Goal: Task Accomplishment & Management: Manage account settings

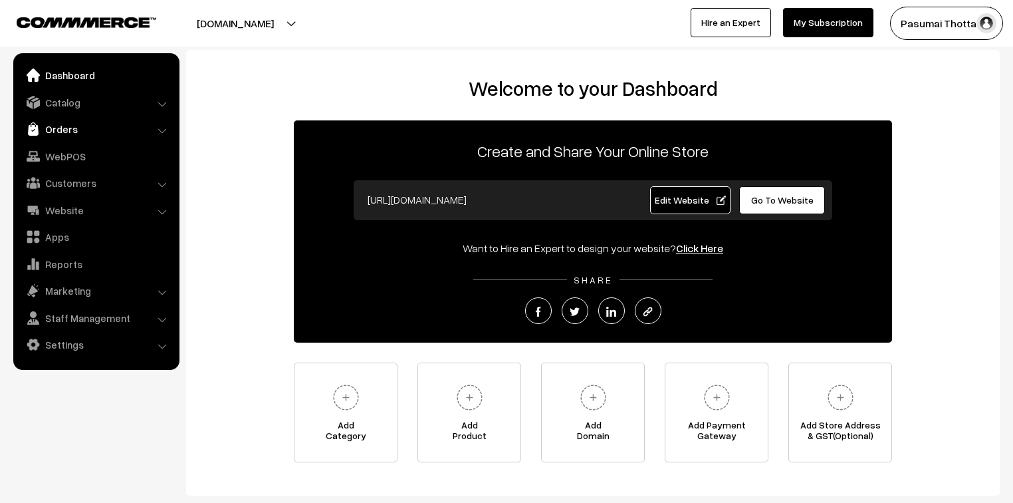
click at [48, 132] on link "Orders" at bounding box center [96, 129] width 158 height 24
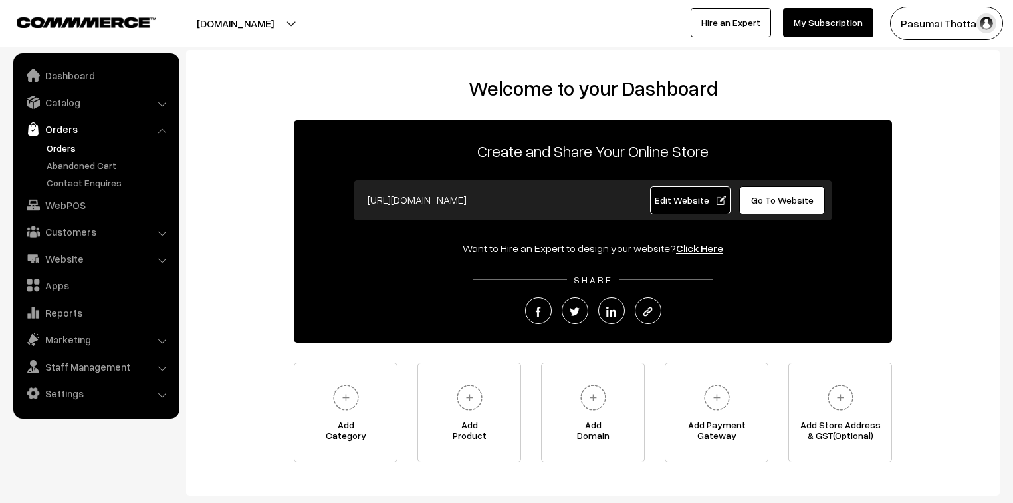
click at [60, 146] on link "Orders" at bounding box center [109, 148] width 132 height 14
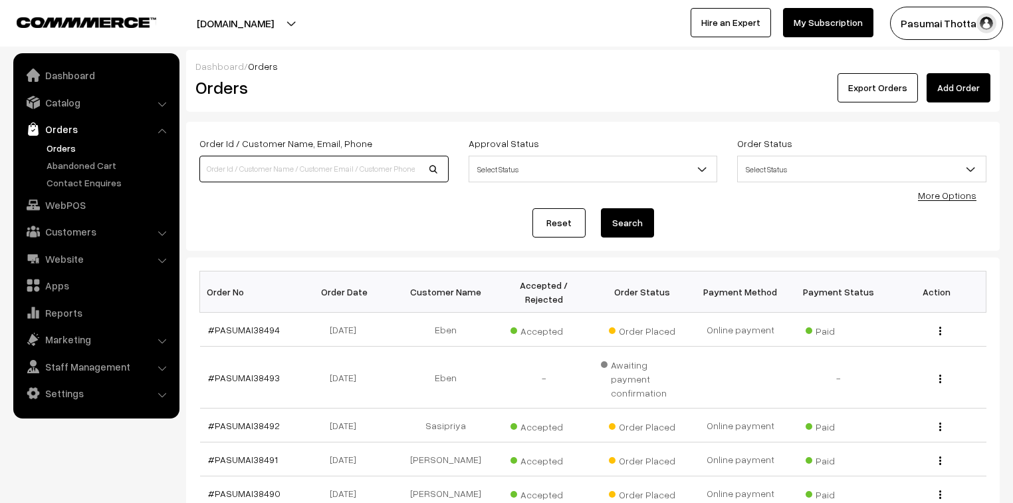
click at [271, 170] on input at bounding box center [323, 169] width 249 height 27
type input "38469"
click at [601, 208] on button "Search" at bounding box center [627, 222] width 53 height 29
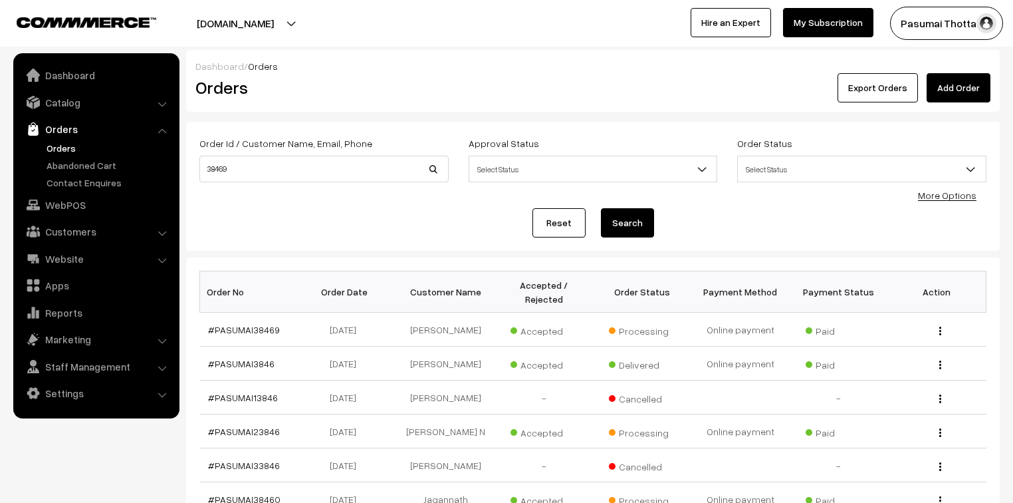
click at [62, 147] on link "Orders" at bounding box center [109, 148] width 132 height 14
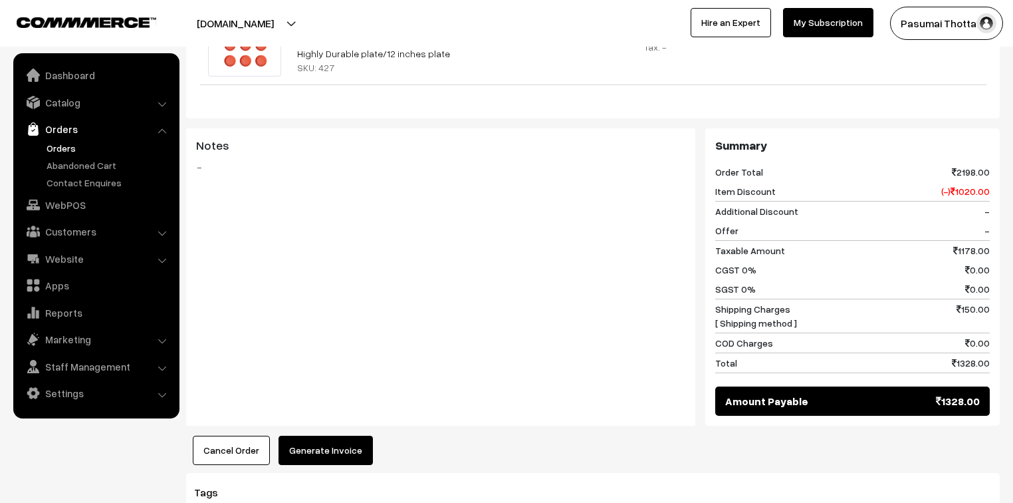
scroll to position [585, 0]
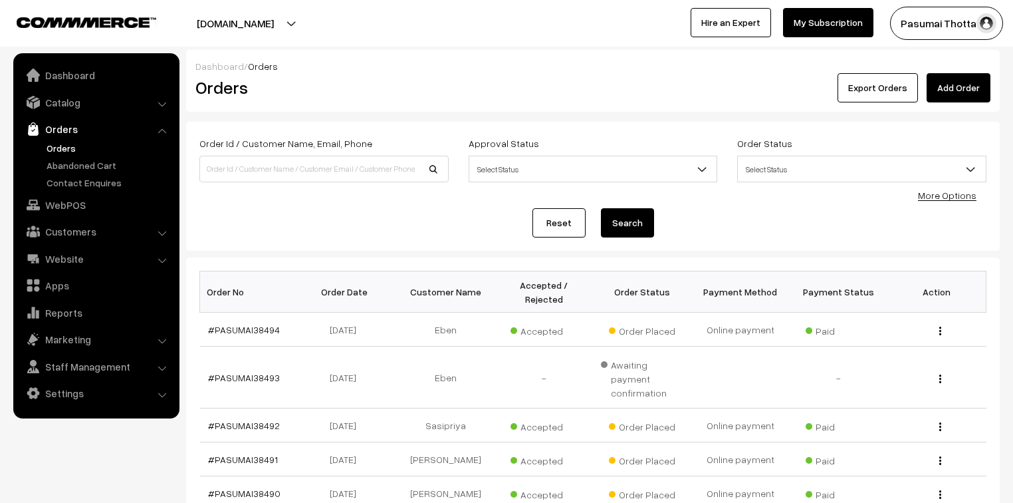
click at [930, 194] on link "More Options" at bounding box center [947, 194] width 59 height 11
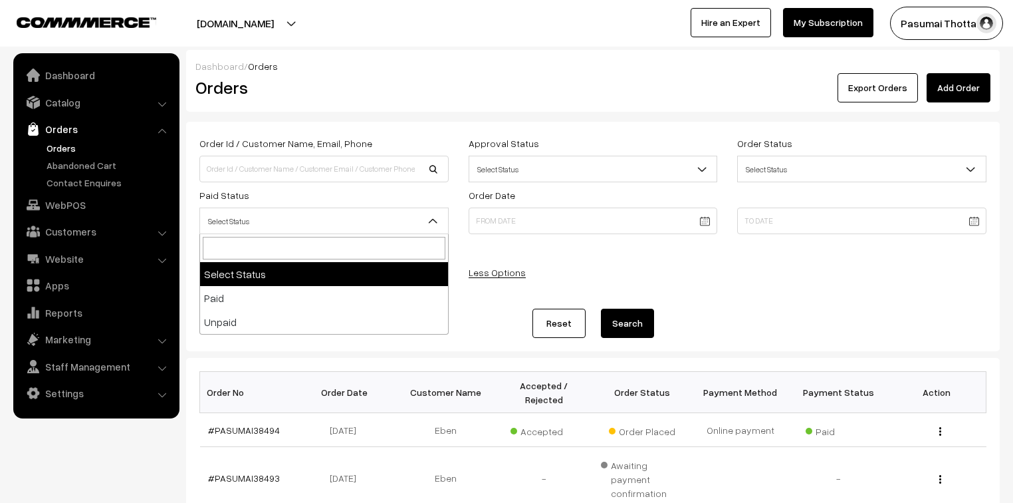
click at [372, 209] on span "Select Status" at bounding box center [323, 220] width 249 height 27
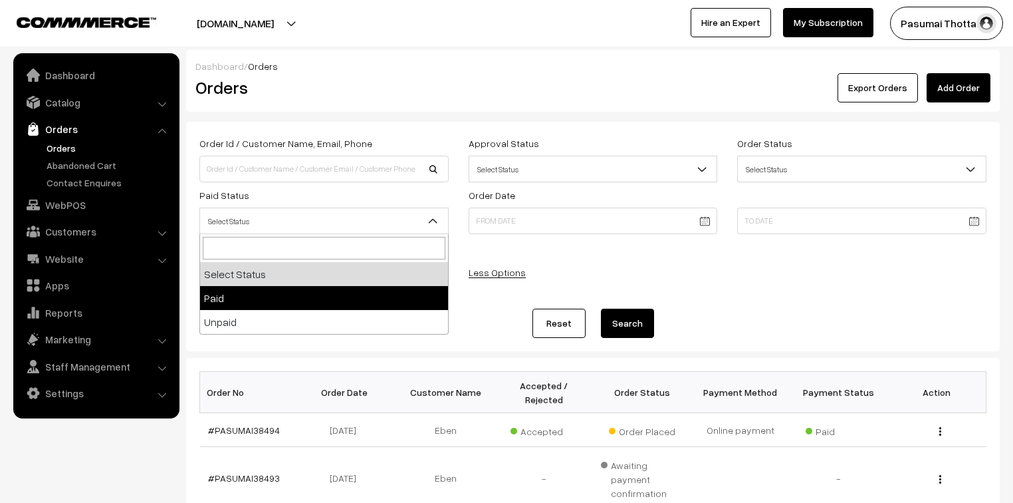
select select "1"
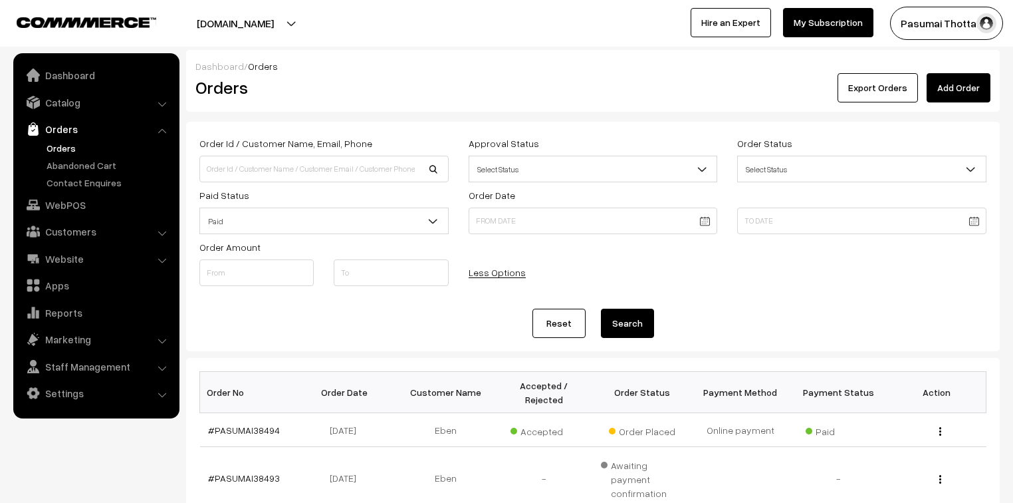
click at [633, 328] on button "Search" at bounding box center [627, 323] width 53 height 29
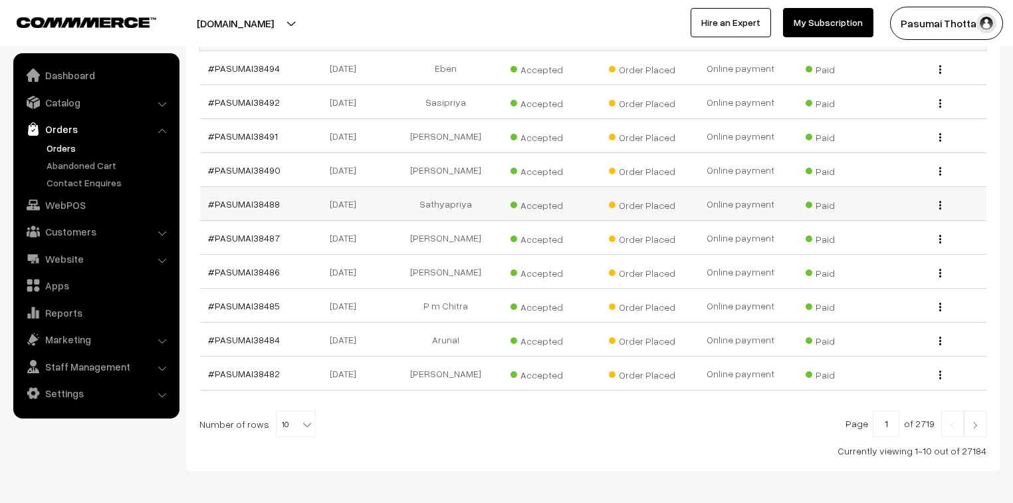
scroll to position [372, 0]
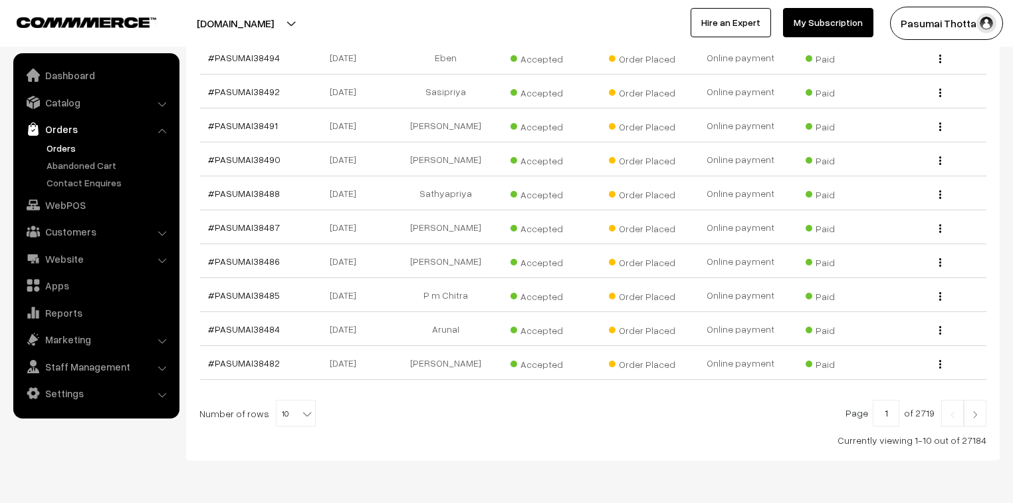
click at [303, 407] on b at bounding box center [307, 413] width 13 height 13
select select "40"
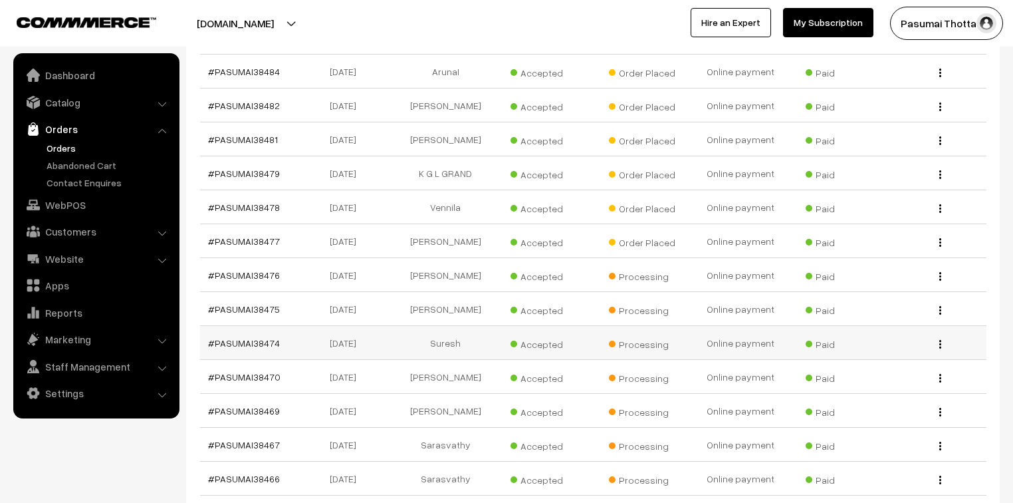
scroll to position [479, 0]
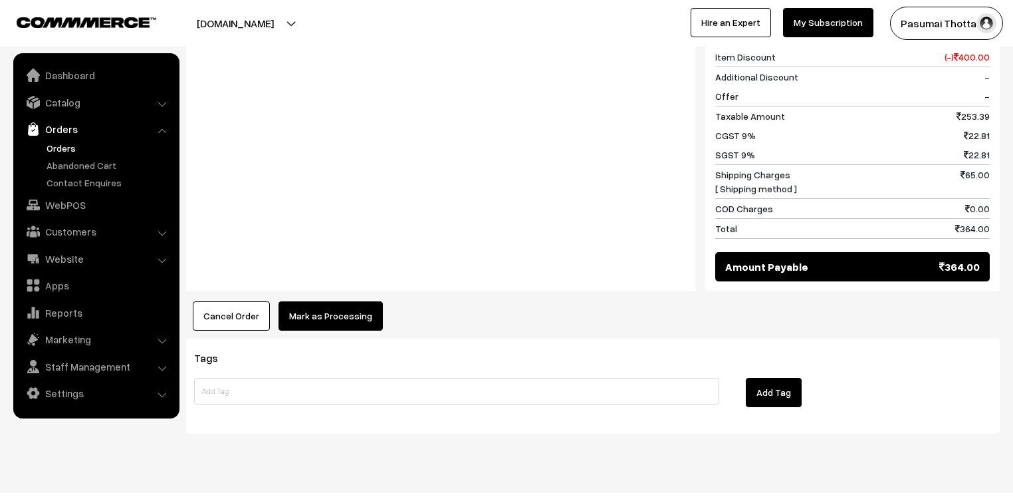
click at [356, 301] on button "Mark as Processing" at bounding box center [331, 315] width 104 height 29
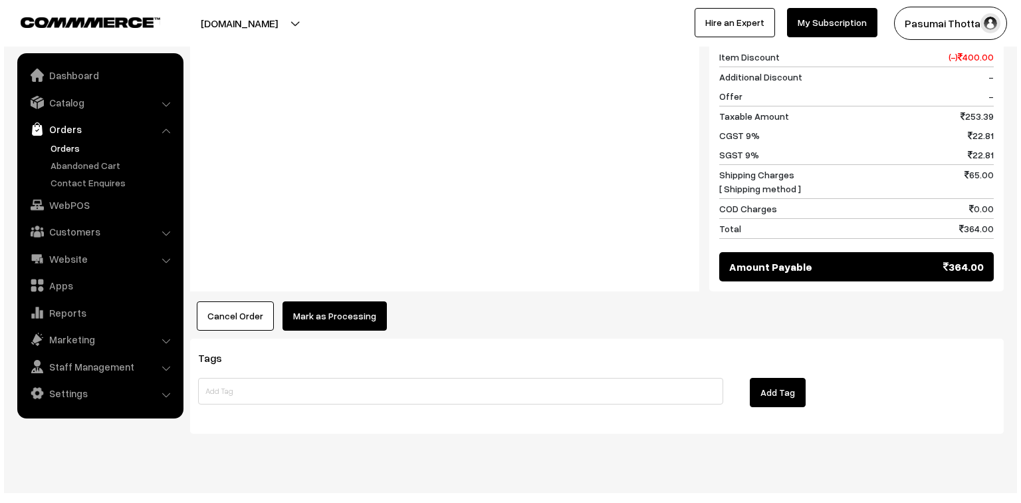
scroll to position [599, 0]
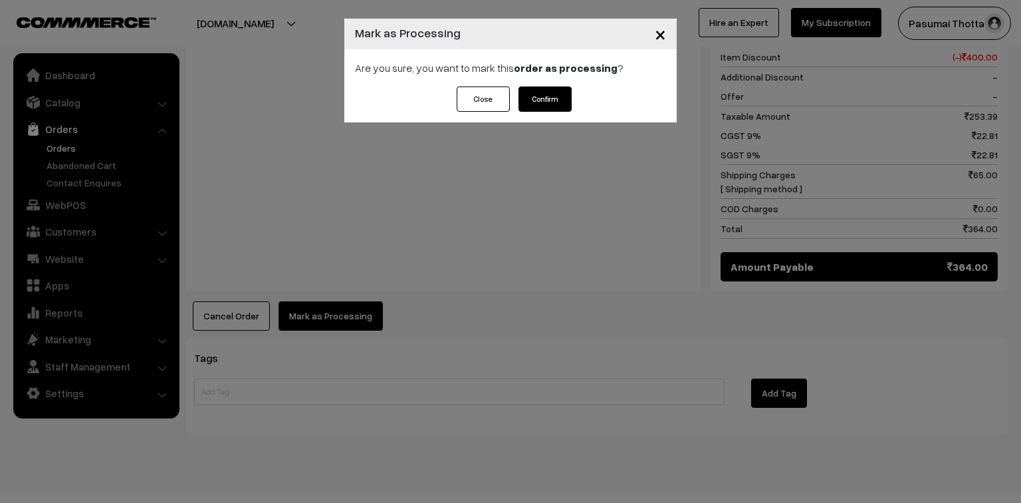
click at [535, 95] on button "Confirm" at bounding box center [545, 98] width 53 height 25
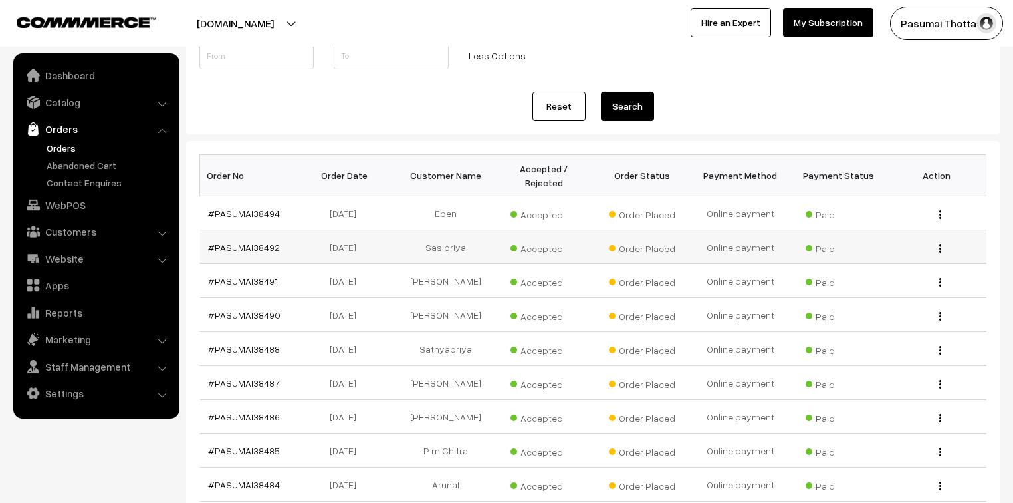
scroll to position [213, 0]
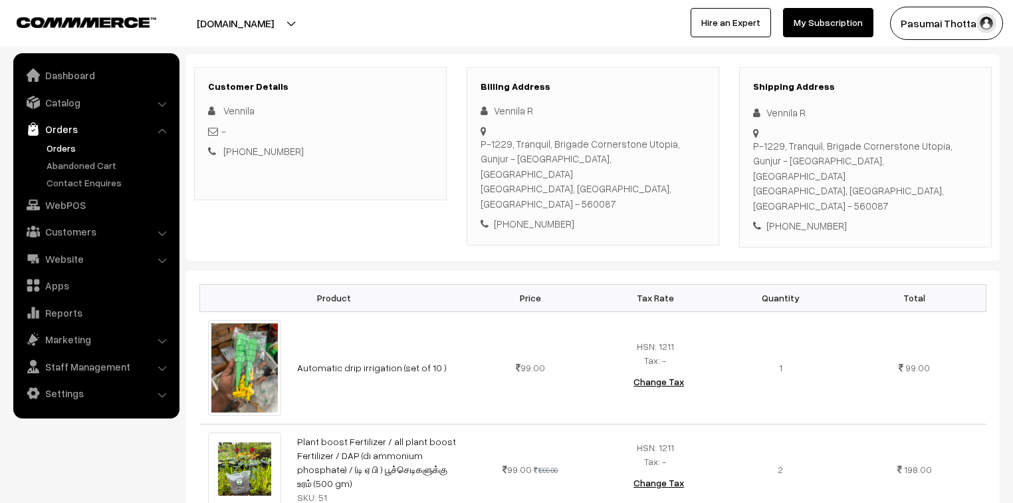
scroll to position [160, 0]
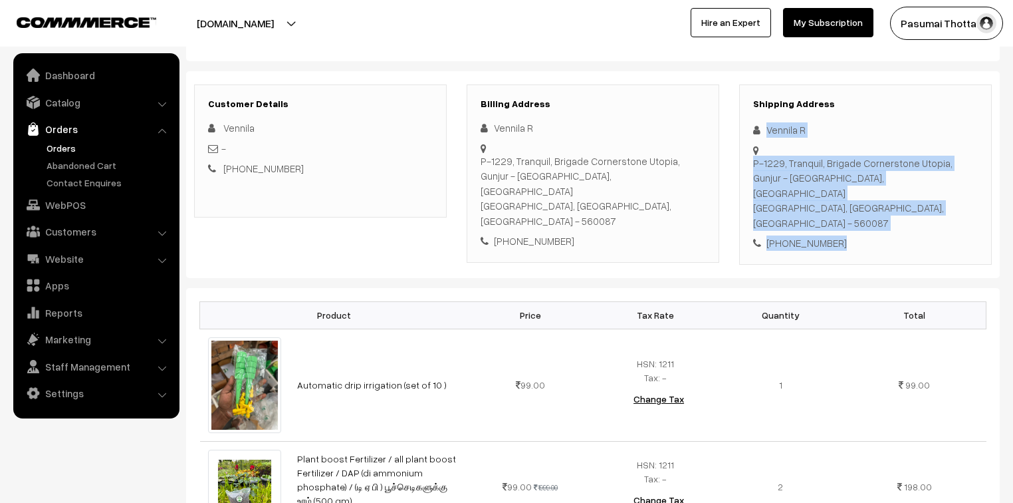
drag, startPoint x: 768, startPoint y: 130, endPoint x: 850, endPoint y: 211, distance: 115.7
click at [850, 211] on div "Shipping Address Vennila R P-1229, Tranquil, Brigade Cornerstone Utopia, Gunjur…" at bounding box center [865, 174] width 253 height 180
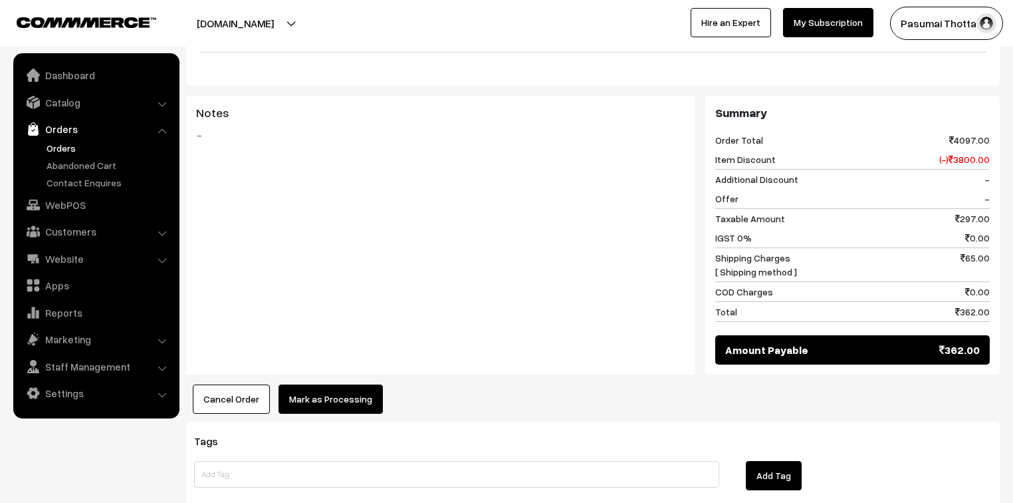
click at [332, 384] on button "Mark as Processing" at bounding box center [331, 398] width 104 height 29
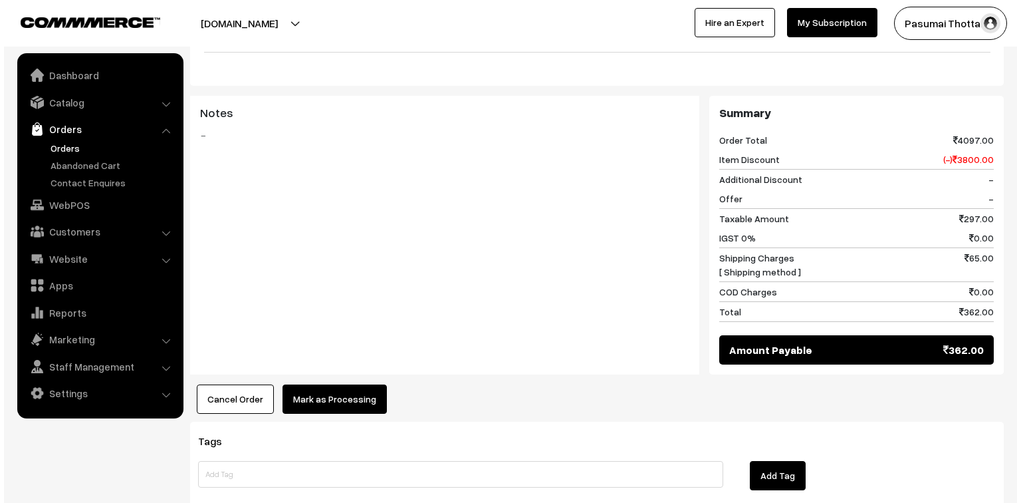
scroll to position [639, 0]
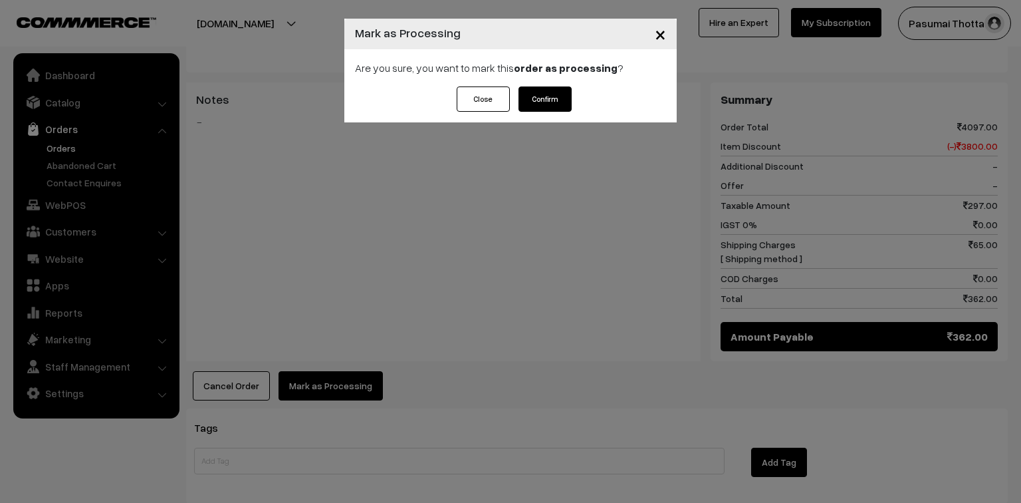
click at [556, 102] on button "Confirm" at bounding box center [545, 98] width 53 height 25
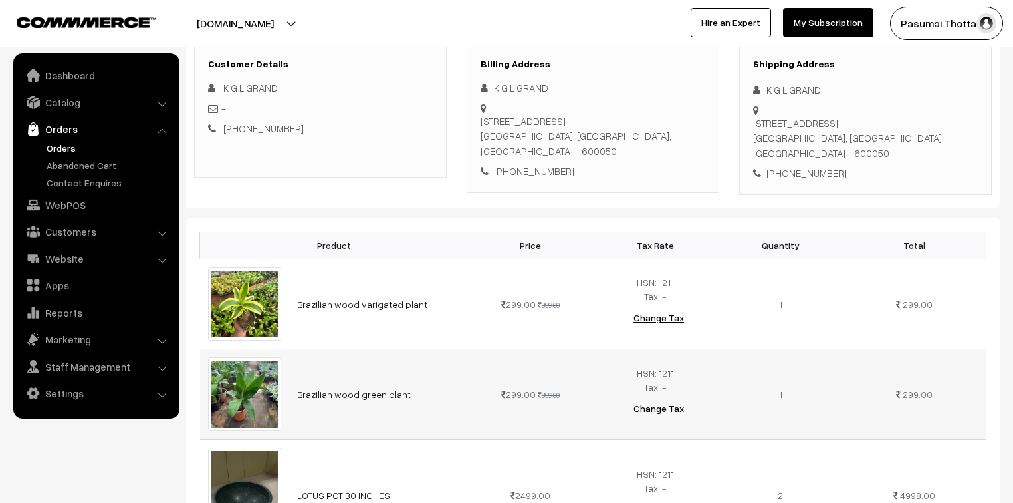
scroll to position [160, 0]
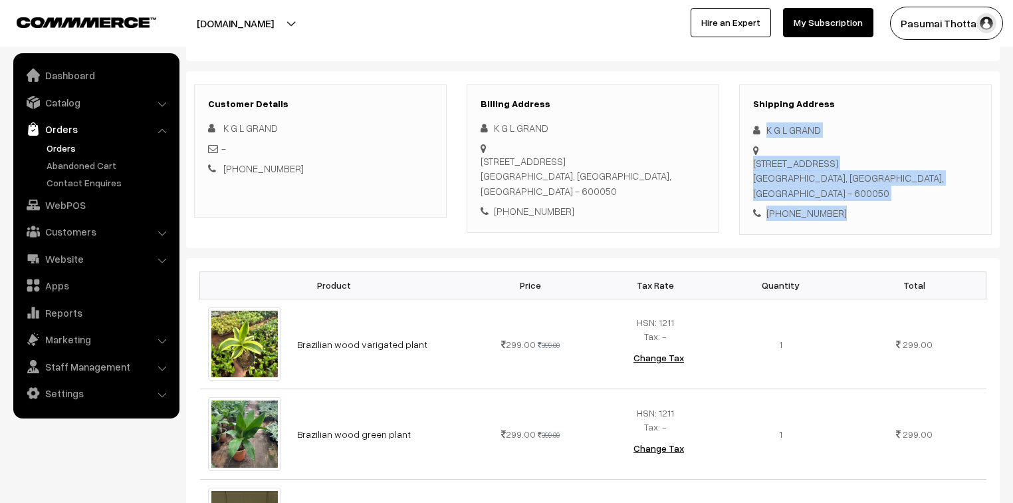
drag, startPoint x: 766, startPoint y: 132, endPoint x: 842, endPoint y: 182, distance: 91.7
click at [842, 182] on div "Shipping Address K G L GRAND 868/270,, C T H ROAD, PADI CHENNAI, Tamil Nadu, In…" at bounding box center [865, 159] width 253 height 150
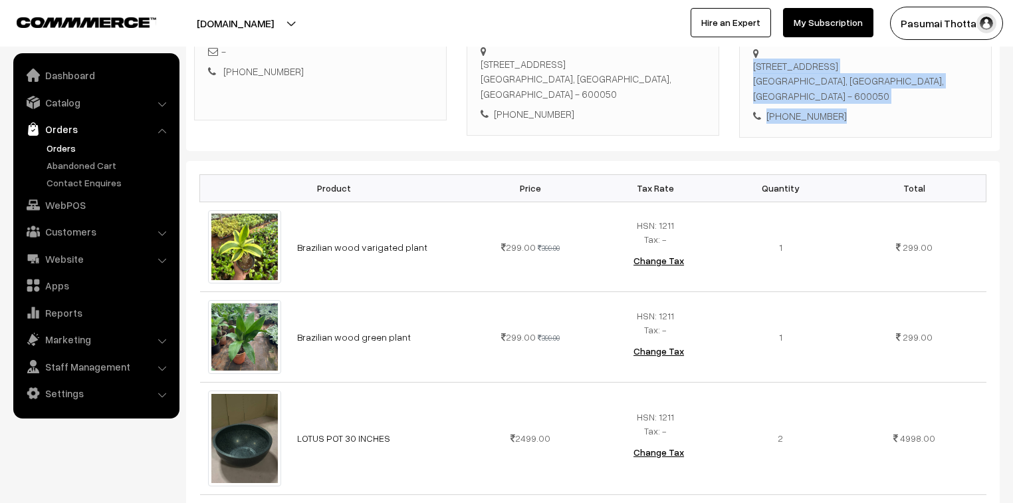
scroll to position [266, 0]
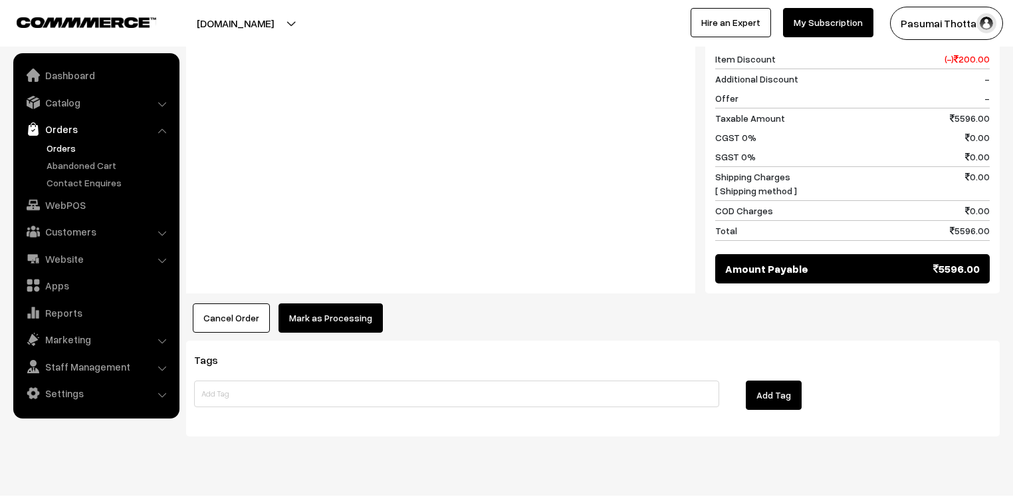
click at [340, 303] on button "Mark as Processing" at bounding box center [331, 317] width 104 height 29
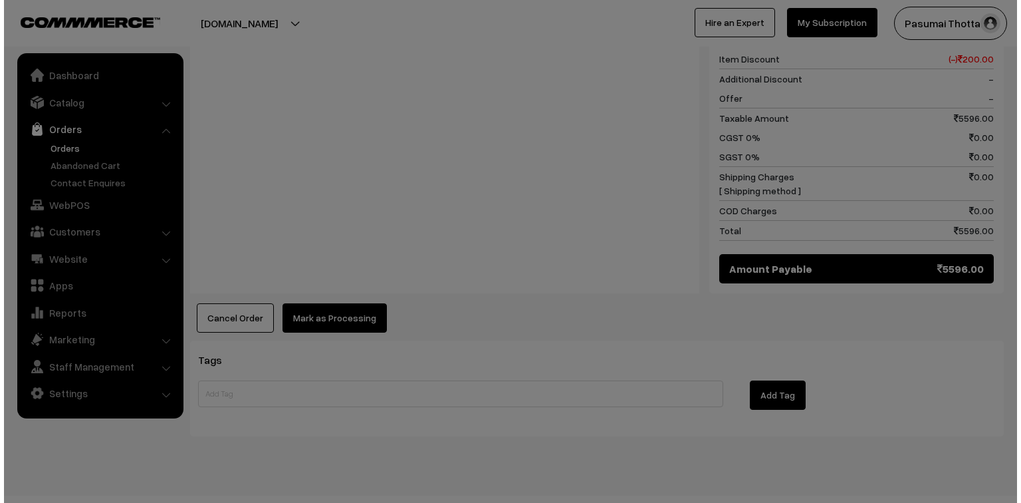
scroll to position [801, 0]
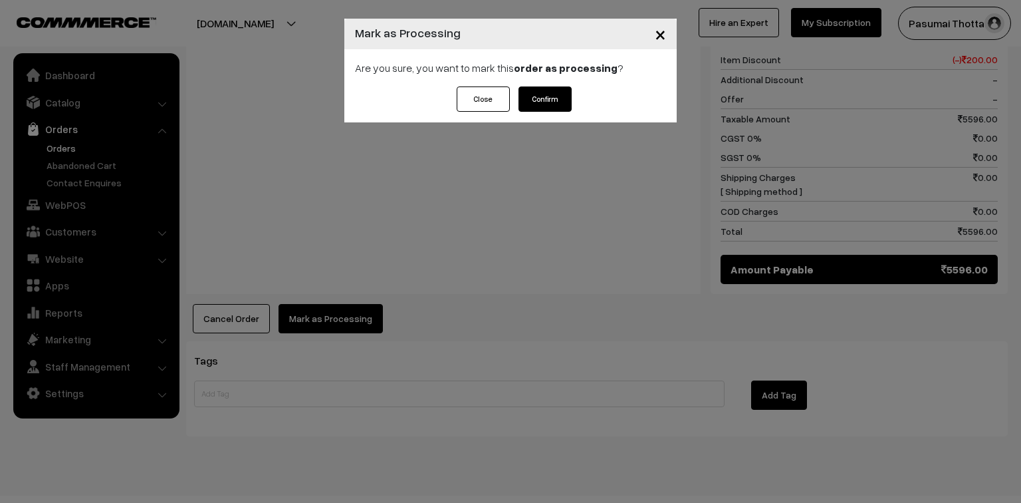
click at [543, 102] on button "Confirm" at bounding box center [545, 98] width 53 height 25
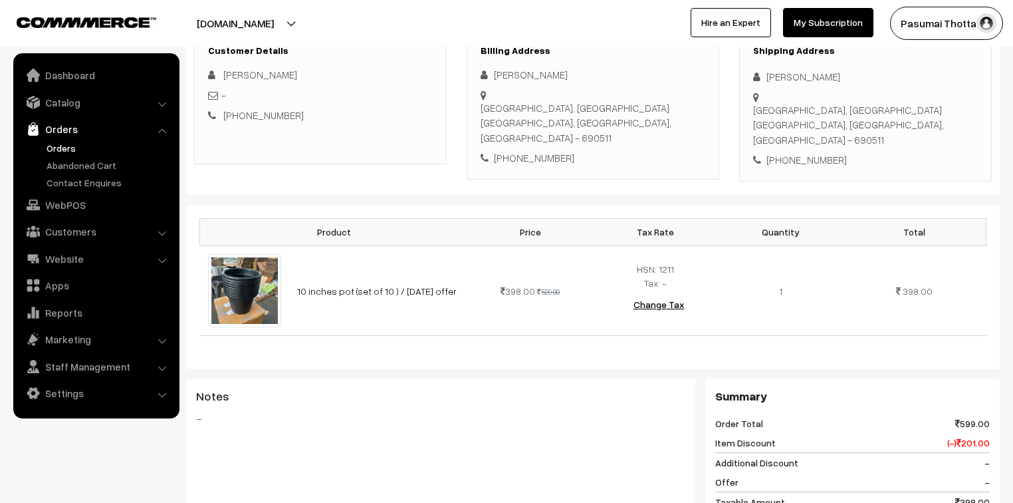
scroll to position [160, 0]
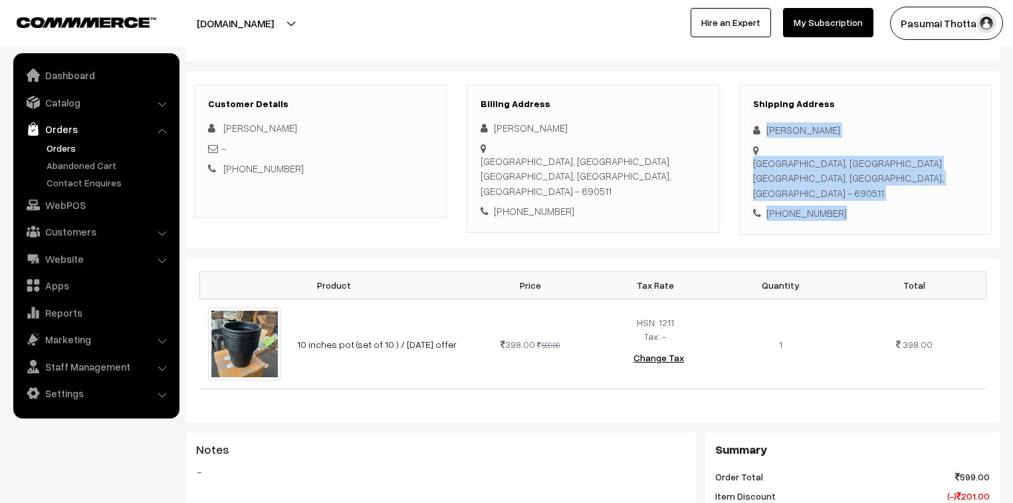
drag, startPoint x: 765, startPoint y: 130, endPoint x: 850, endPoint y: 194, distance: 106.3
click at [850, 194] on div "Shipping Address Hareesh M S Mylackal house, Kanichanalloor Haripad, Kerala, In…" at bounding box center [865, 159] width 253 height 150
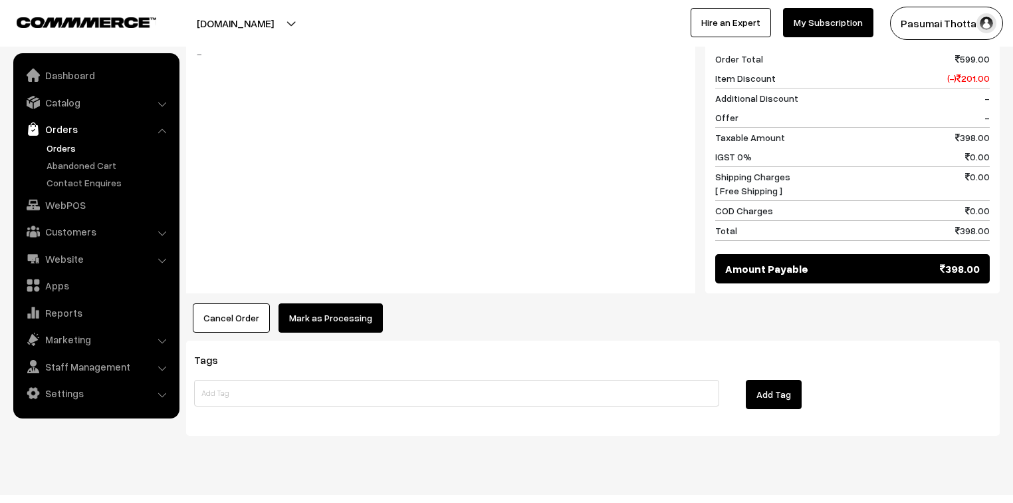
click at [342, 303] on button "Mark as Processing" at bounding box center [331, 317] width 104 height 29
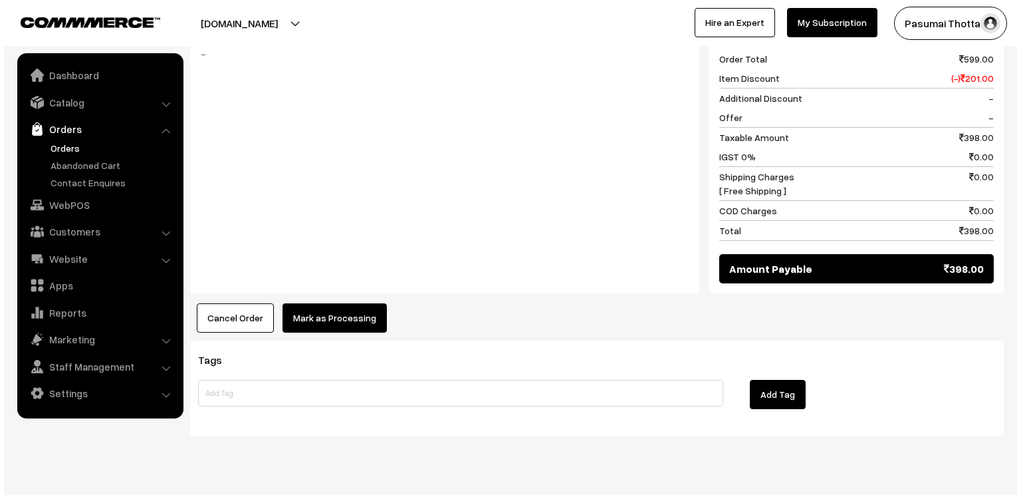
scroll to position [578, 0]
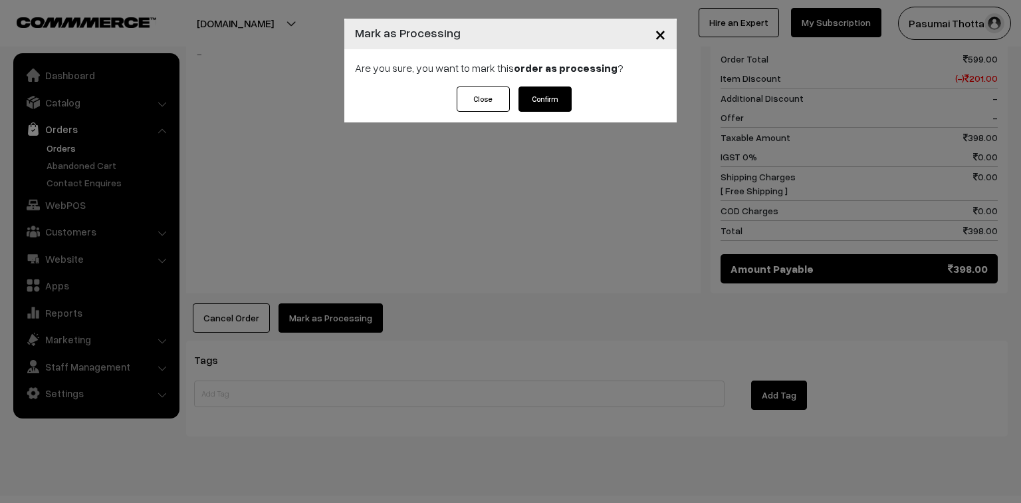
click at [532, 97] on button "Confirm" at bounding box center [545, 98] width 53 height 25
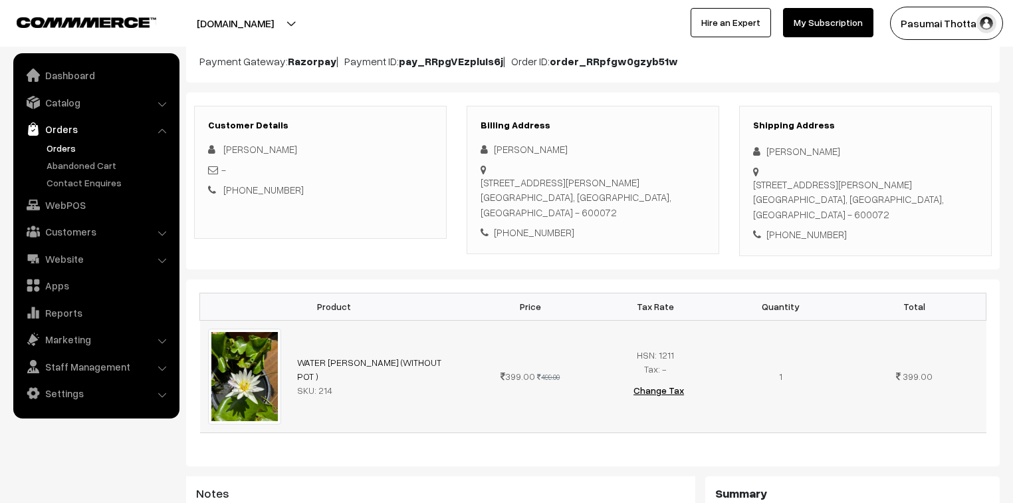
scroll to position [160, 0]
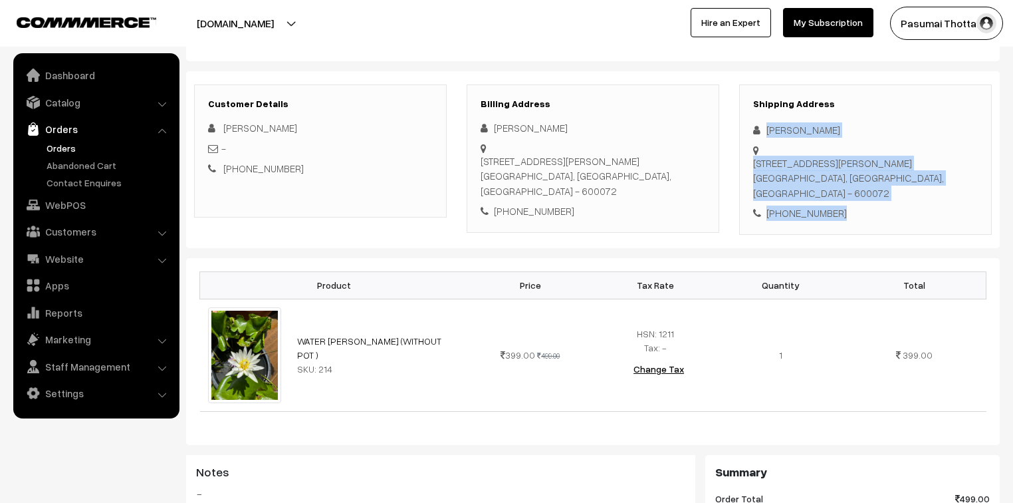
drag, startPoint x: 766, startPoint y: 130, endPoint x: 854, endPoint y: 216, distance: 122.7
click at [854, 216] on div "Shipping Address P GANESHRAJ No:2, Vivekanandar Street, Rajiv Gandhi Nagar, Pat…" at bounding box center [865, 159] width 253 height 150
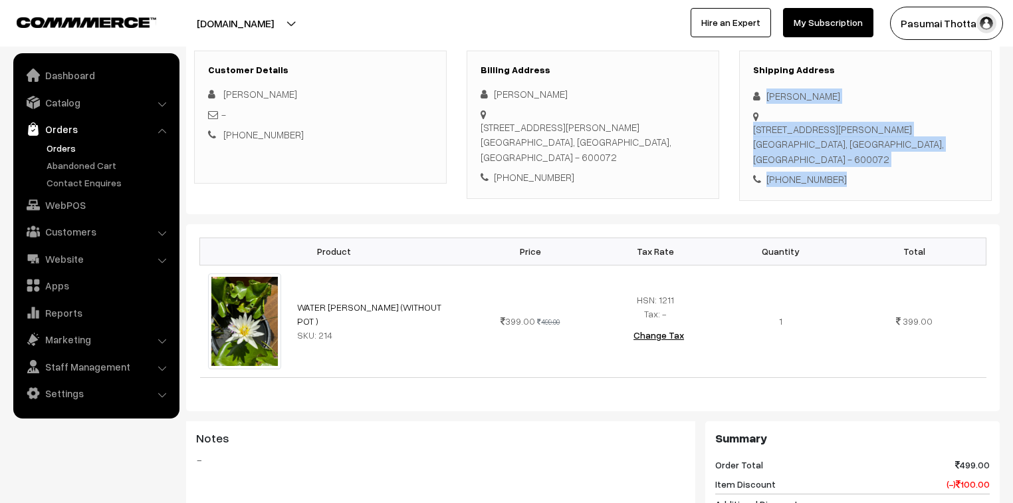
scroll to position [213, 0]
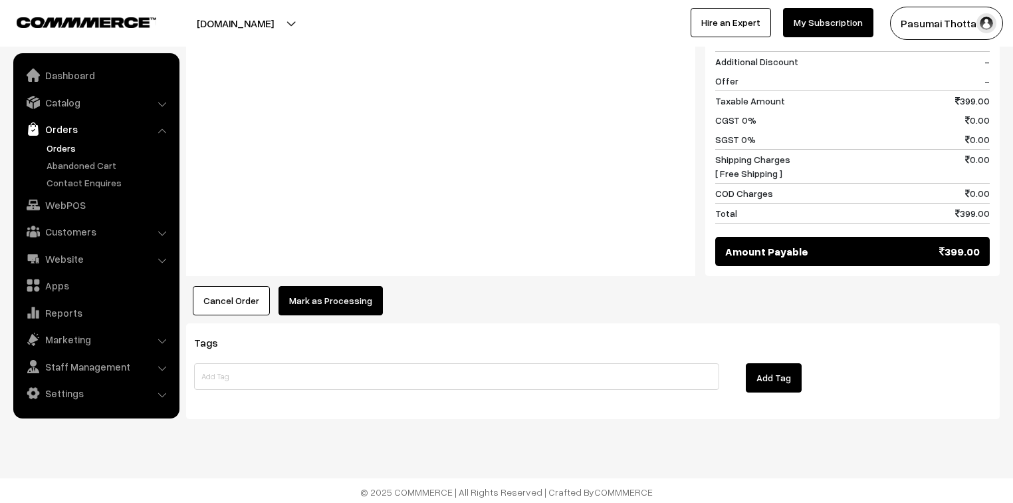
click at [347, 302] on button "Mark as Processing" at bounding box center [331, 300] width 104 height 29
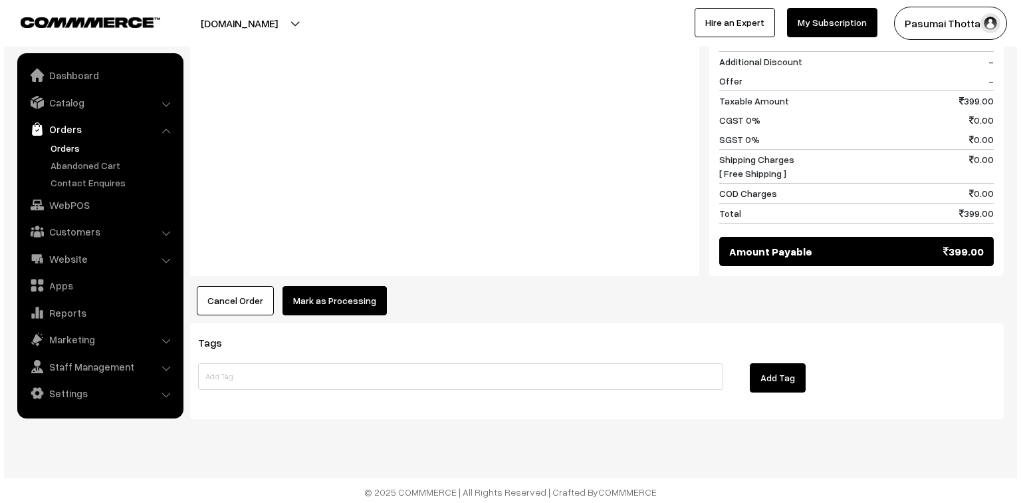
scroll to position [637, 0]
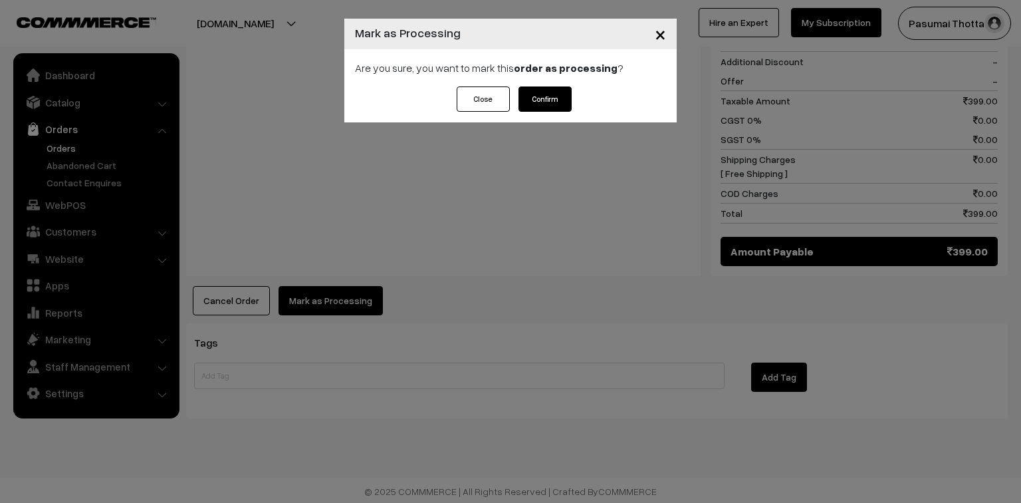
click at [564, 100] on button "Confirm" at bounding box center [545, 98] width 53 height 25
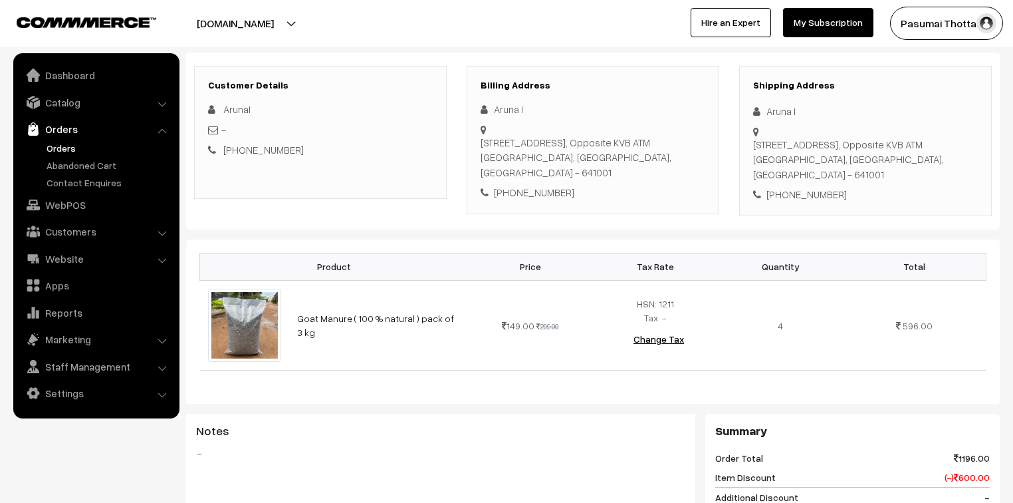
scroll to position [160, 0]
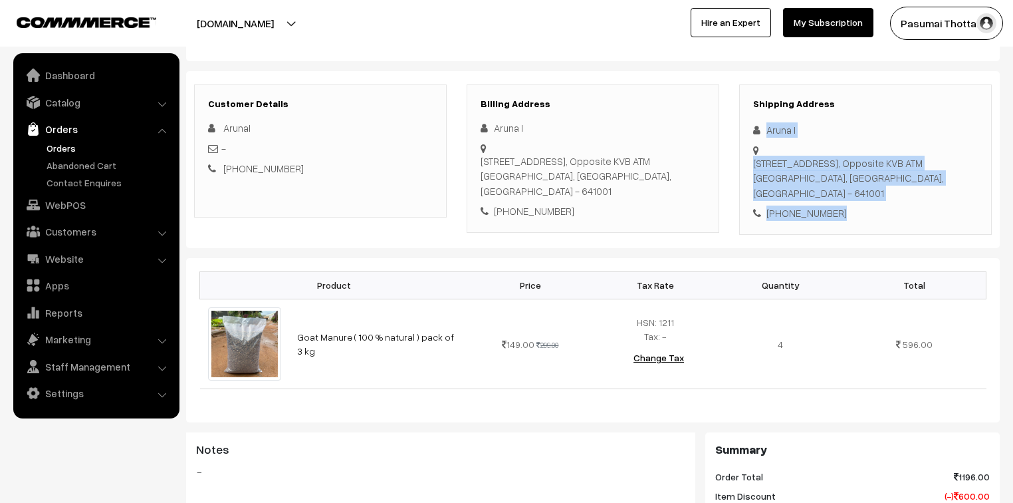
drag, startPoint x: 766, startPoint y: 130, endPoint x: 862, endPoint y: 197, distance: 117.1
click at [862, 197] on div "Shipping Address Aruna I [STREET_ADDRESS] [PHONE_NUMBER]" at bounding box center [865, 159] width 253 height 150
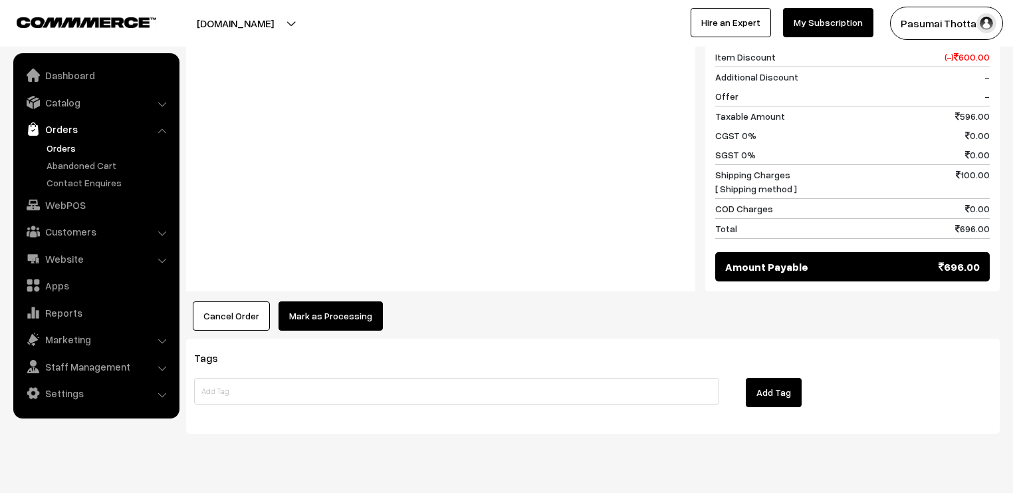
click at [311, 301] on button "Mark as Processing" at bounding box center [331, 315] width 104 height 29
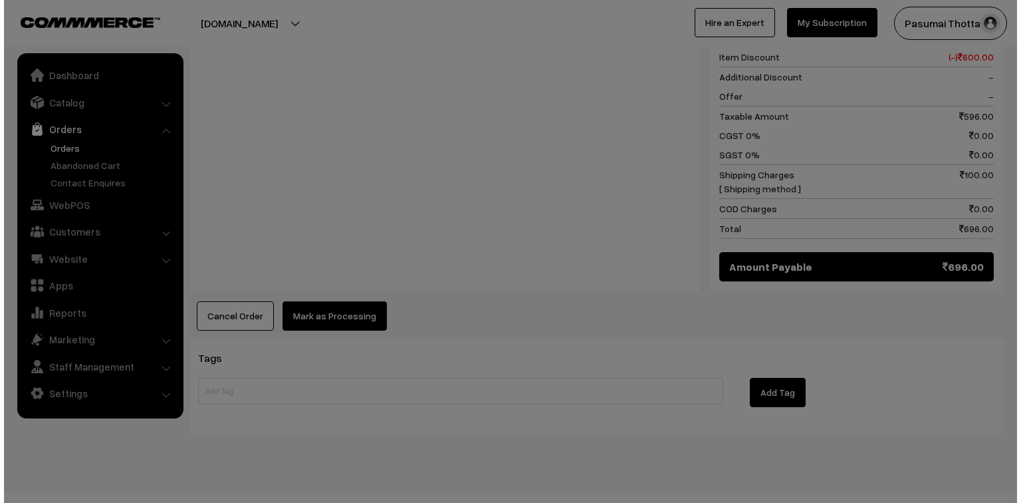
scroll to position [599, 0]
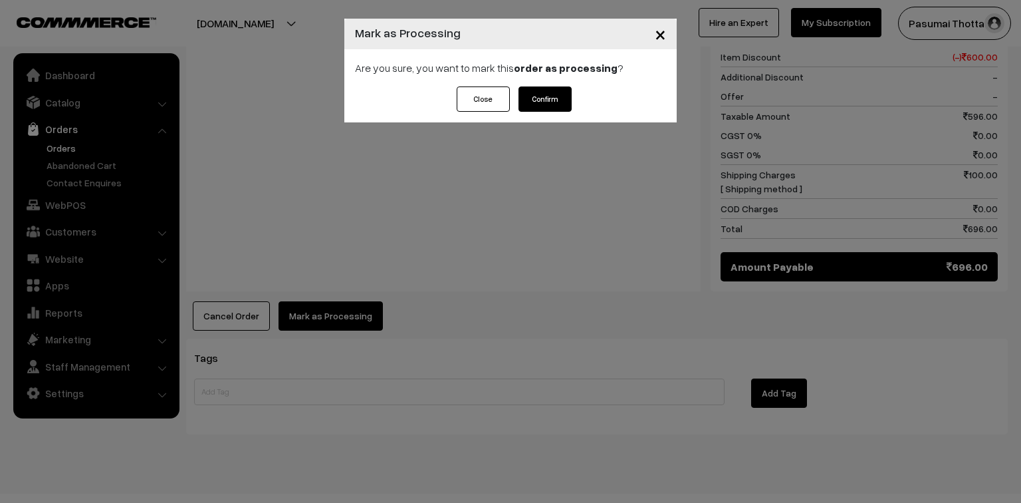
click at [539, 96] on button "Confirm" at bounding box center [545, 98] width 53 height 25
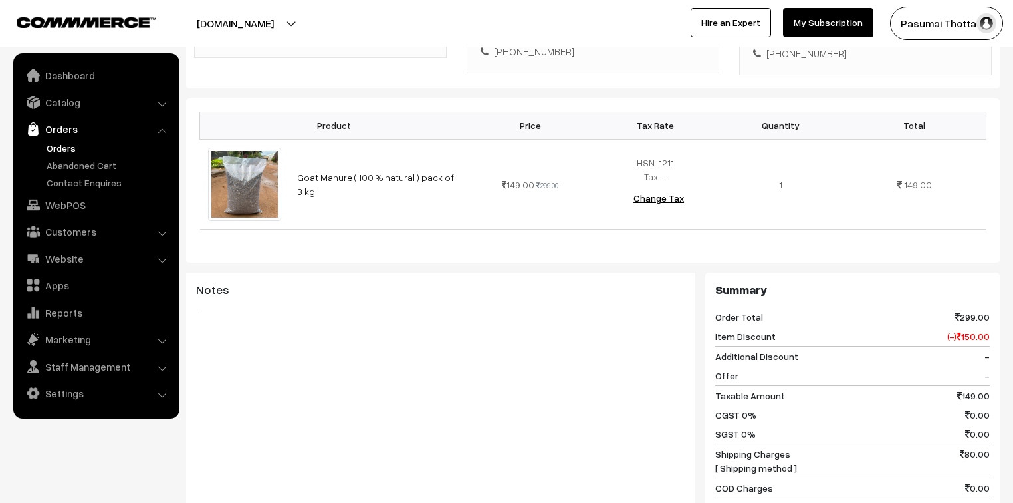
scroll to position [160, 0]
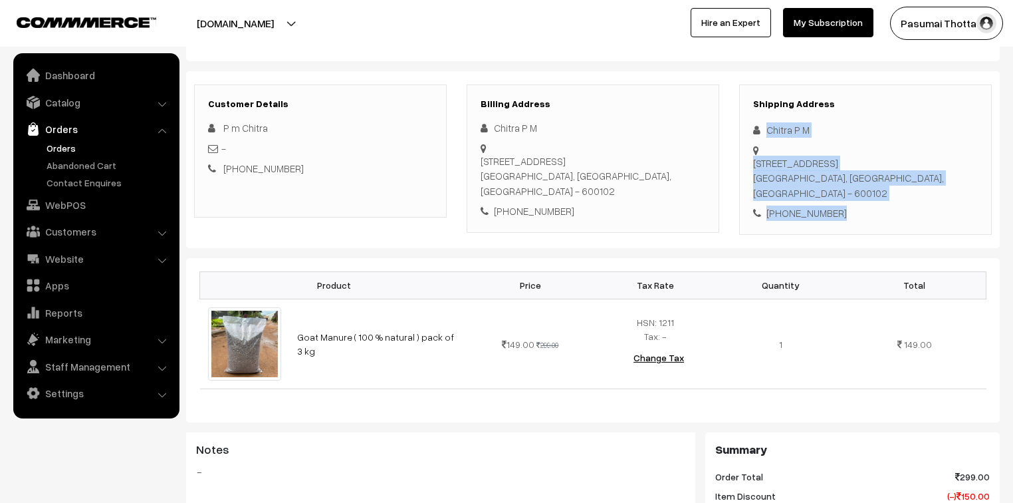
drag, startPoint x: 765, startPoint y: 132, endPoint x: 840, endPoint y: 213, distance: 110.6
click at [840, 213] on div "Shipping Address Chitra P M Flat No.2, M Block, No. 54, second Main Road, Annan…" at bounding box center [865, 159] width 253 height 150
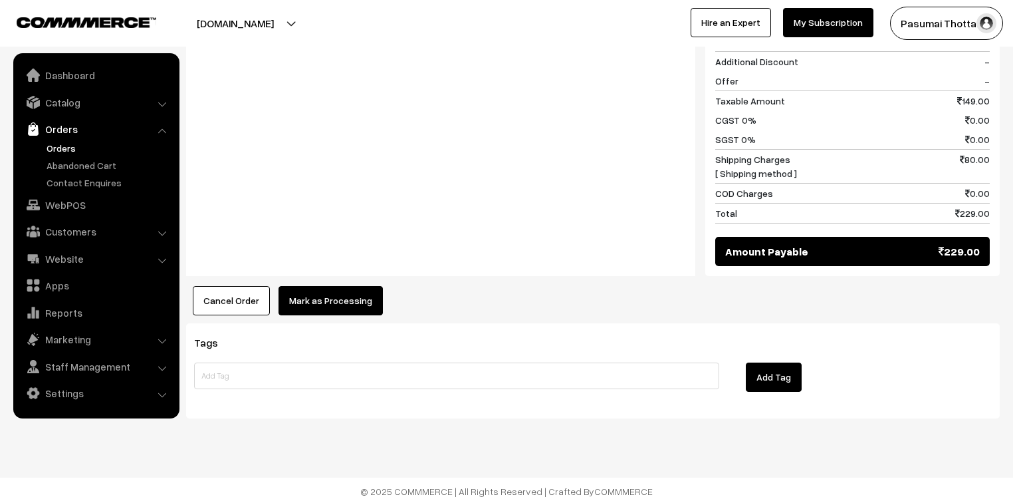
click at [343, 305] on button "Mark as Processing" at bounding box center [331, 300] width 104 height 29
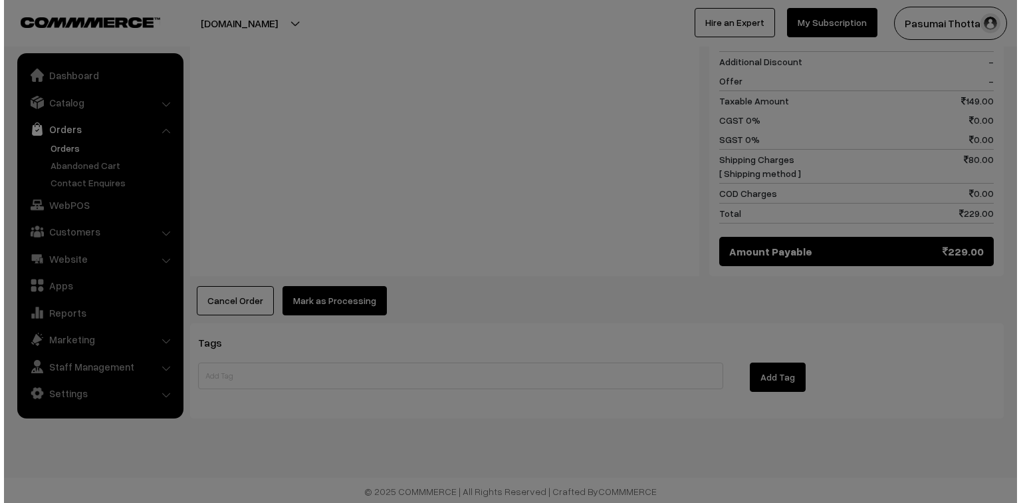
scroll to position [614, 0]
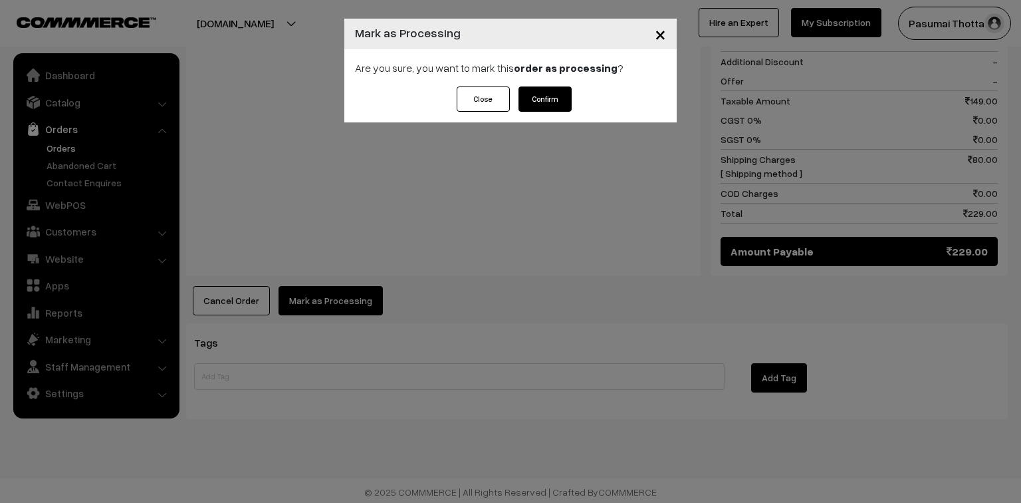
click at [531, 97] on button "Confirm" at bounding box center [545, 98] width 53 height 25
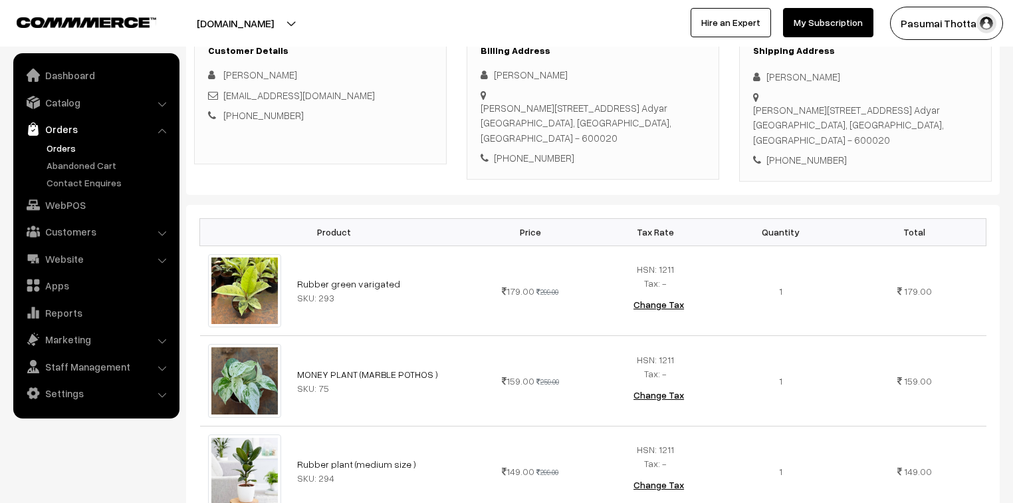
scroll to position [213, 0]
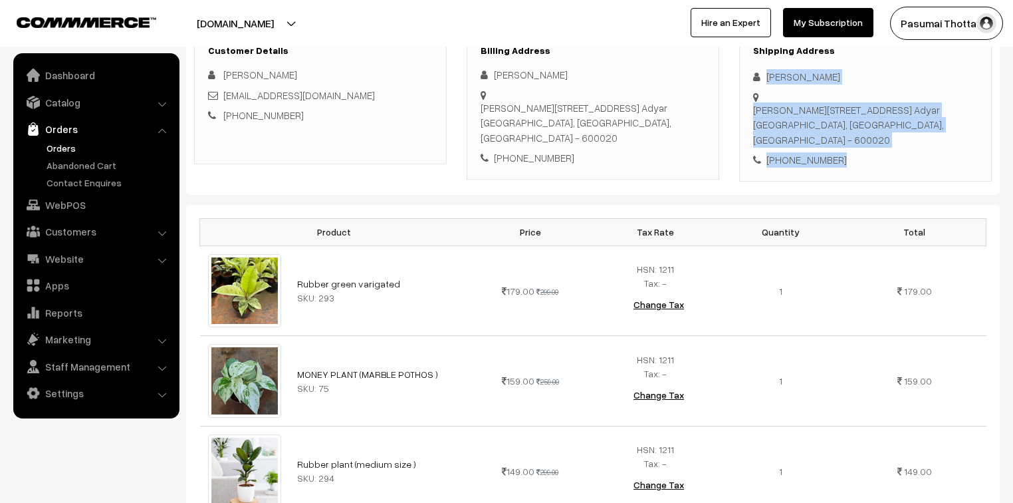
drag, startPoint x: 765, startPoint y: 76, endPoint x: 870, endPoint y: 158, distance: 134.1
click at [870, 158] on div "Shipping Address [PERSON_NAME] [PERSON_NAME][STREET_ADDRESS] [PHONE_NUMBER]" at bounding box center [865, 106] width 253 height 150
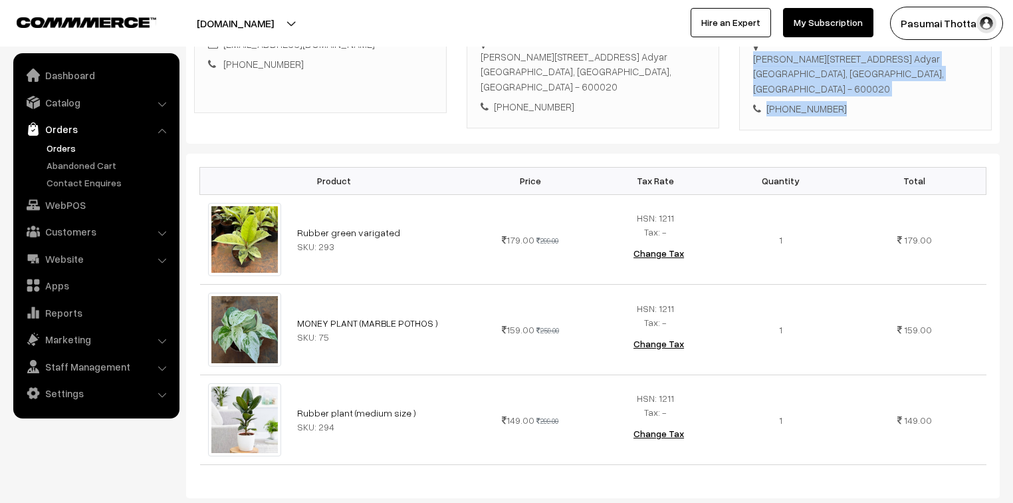
scroll to position [266, 0]
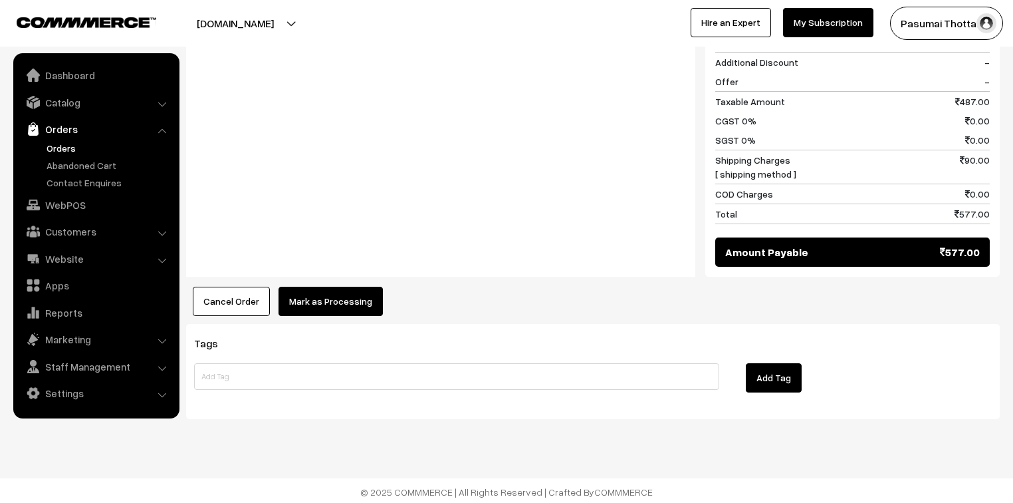
click at [343, 293] on button "Mark as Processing" at bounding box center [331, 301] width 104 height 29
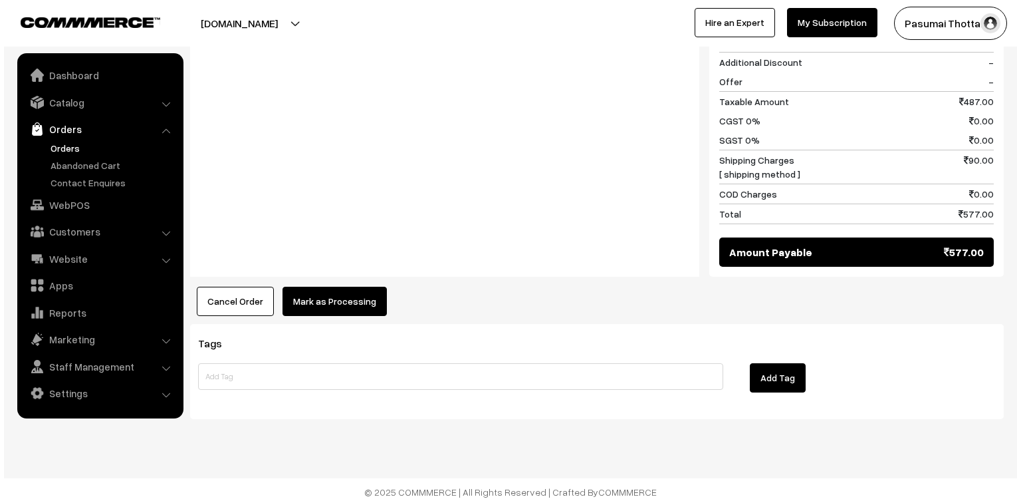
scroll to position [796, 0]
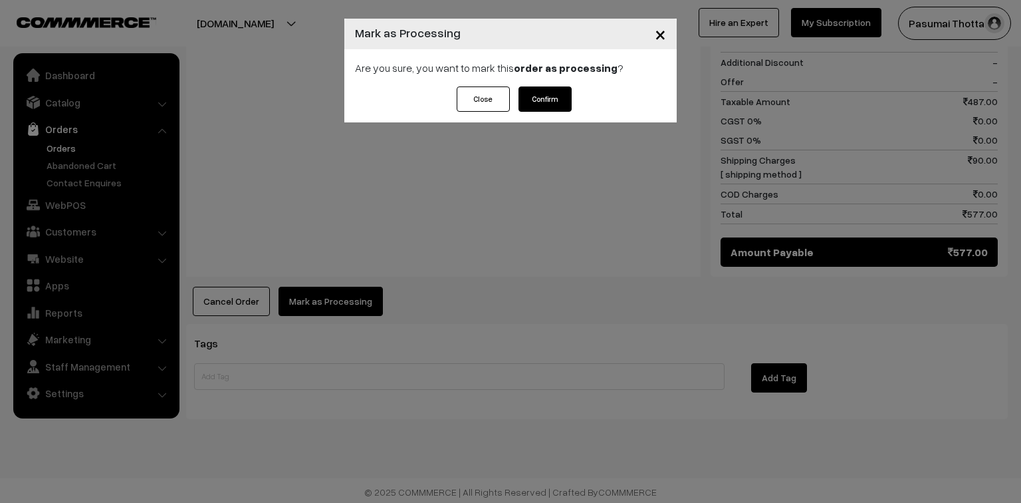
click at [565, 101] on button "Confirm" at bounding box center [545, 98] width 53 height 25
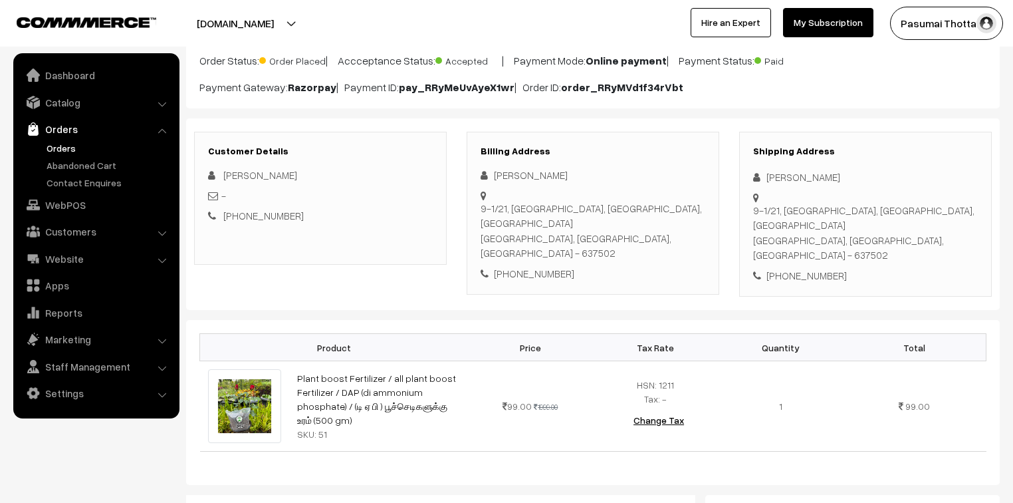
scroll to position [106, 0]
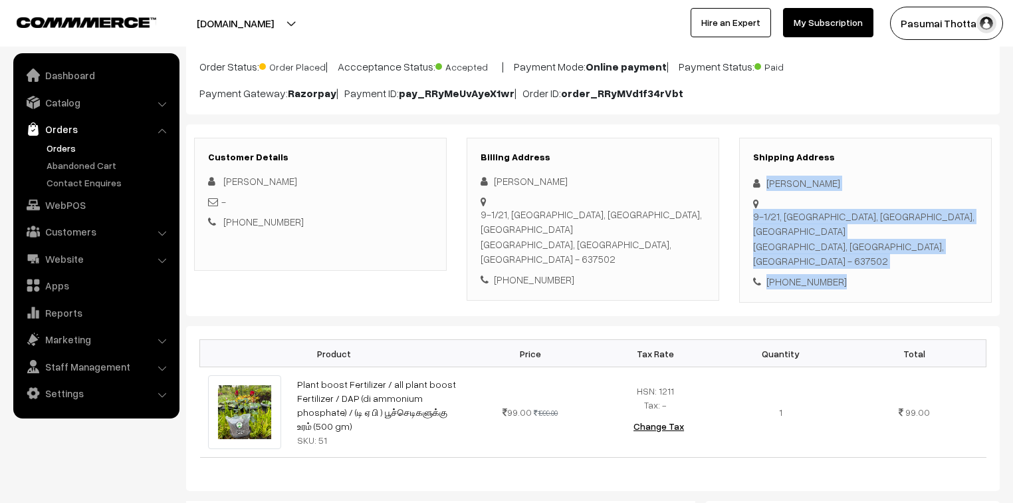
drag, startPoint x: 765, startPoint y: 185, endPoint x: 866, endPoint y: 266, distance: 129.6
click at [866, 266] on div "Shipping Address Nandhini Mahendran 9-1/21, kakapalayam main road, Near Jaya sa…" at bounding box center [865, 221] width 253 height 166
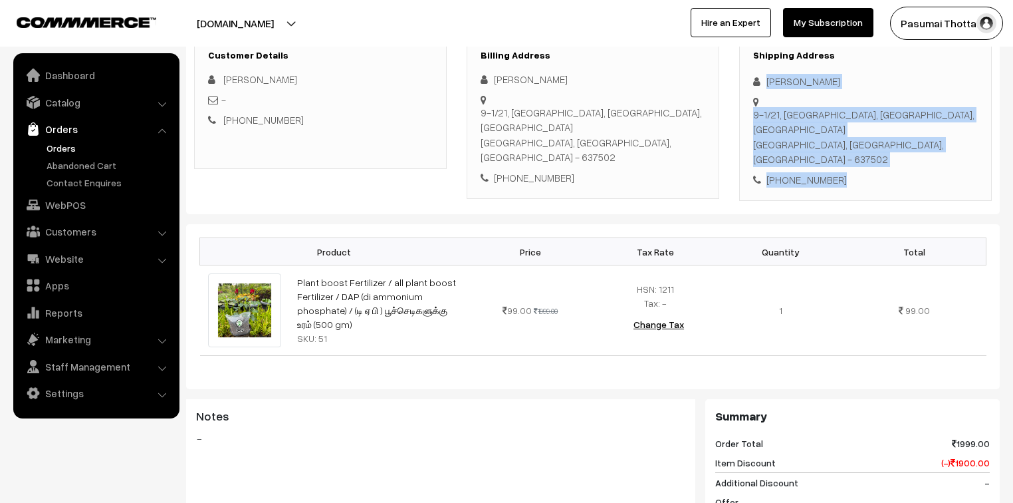
scroll to position [213, 0]
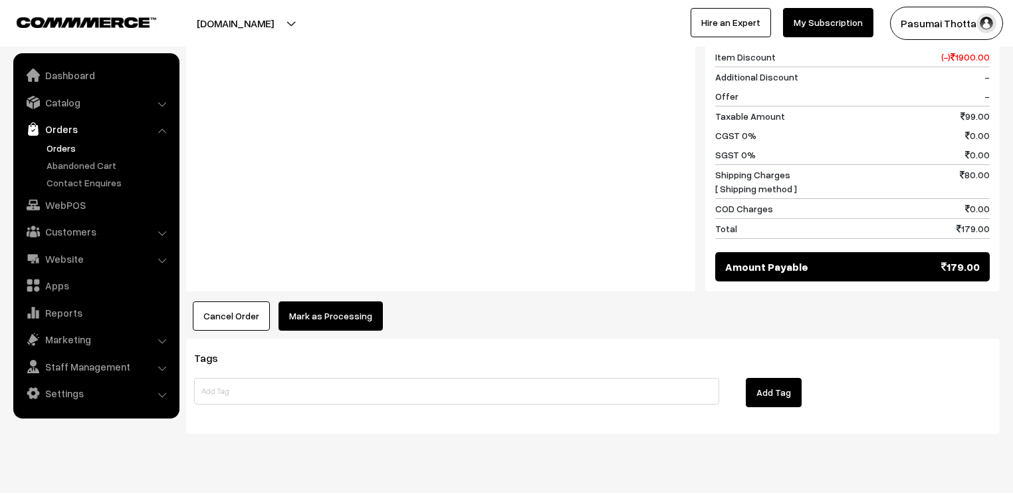
click at [298, 301] on button "Mark as Processing" at bounding box center [331, 315] width 104 height 29
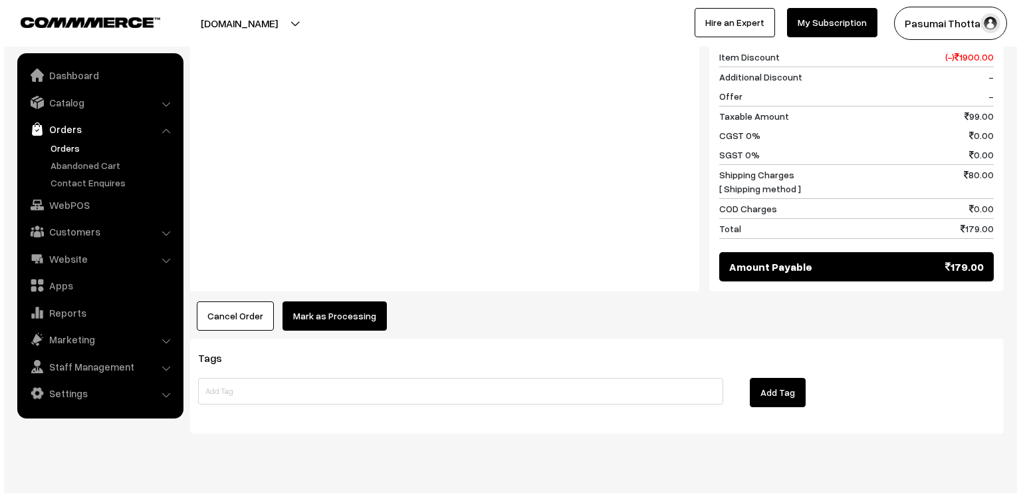
scroll to position [614, 0]
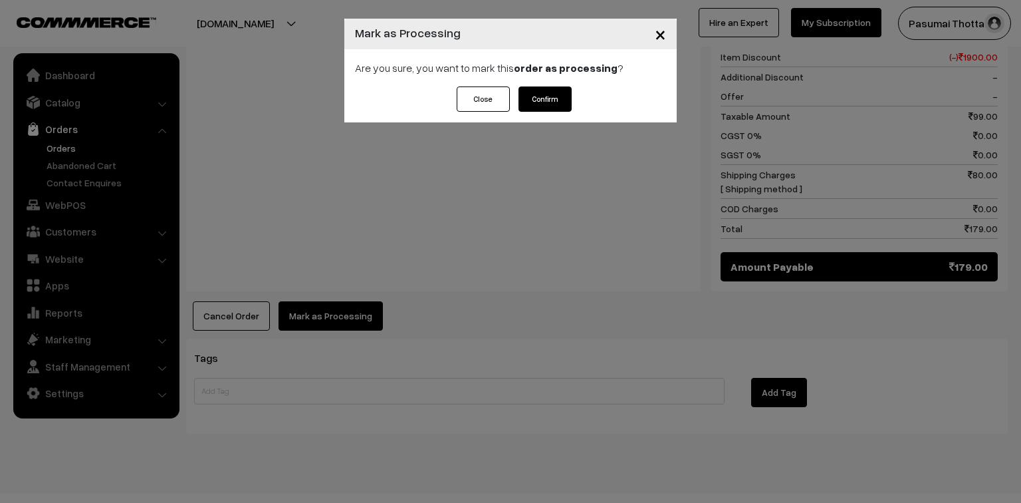
click at [561, 104] on button "Confirm" at bounding box center [545, 98] width 53 height 25
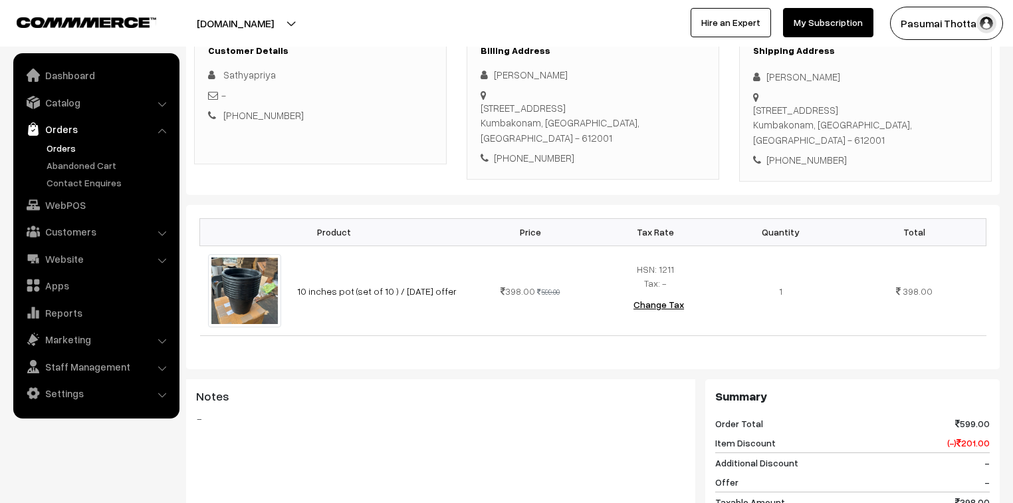
scroll to position [160, 0]
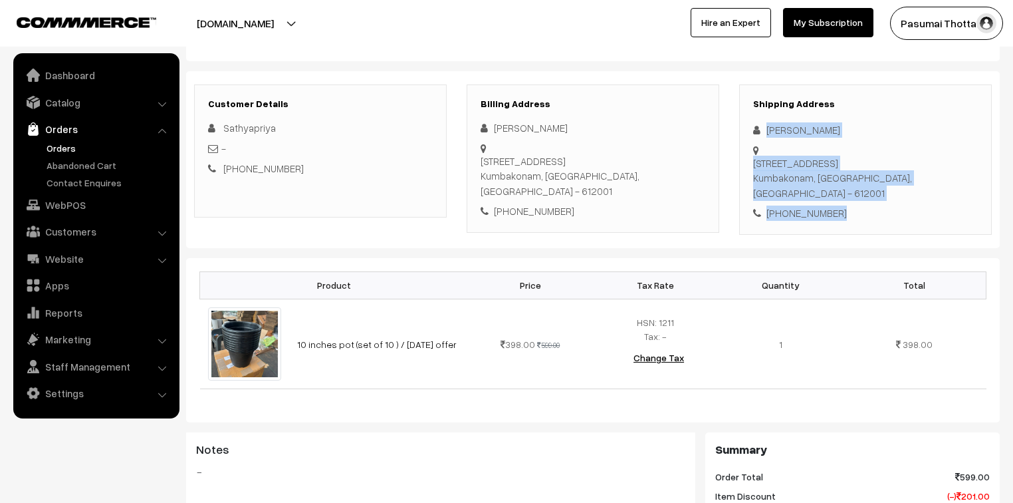
drag, startPoint x: 767, startPoint y: 133, endPoint x: 853, endPoint y: 187, distance: 101.3
click at [853, 187] on div "Shipping Address Sathya Priya 16/1, garudalaya st Kumbakonam, Tamil Nadu, India…" at bounding box center [865, 159] width 253 height 150
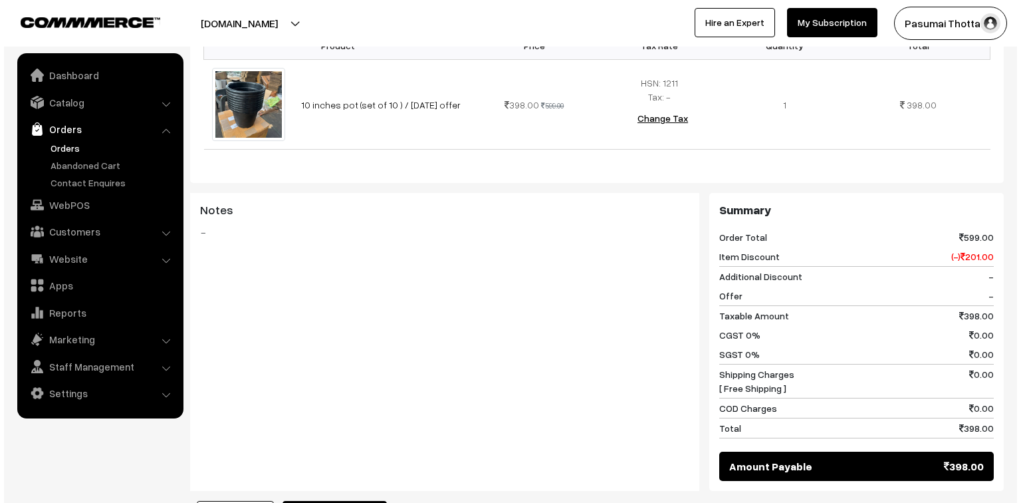
scroll to position [426, 0]
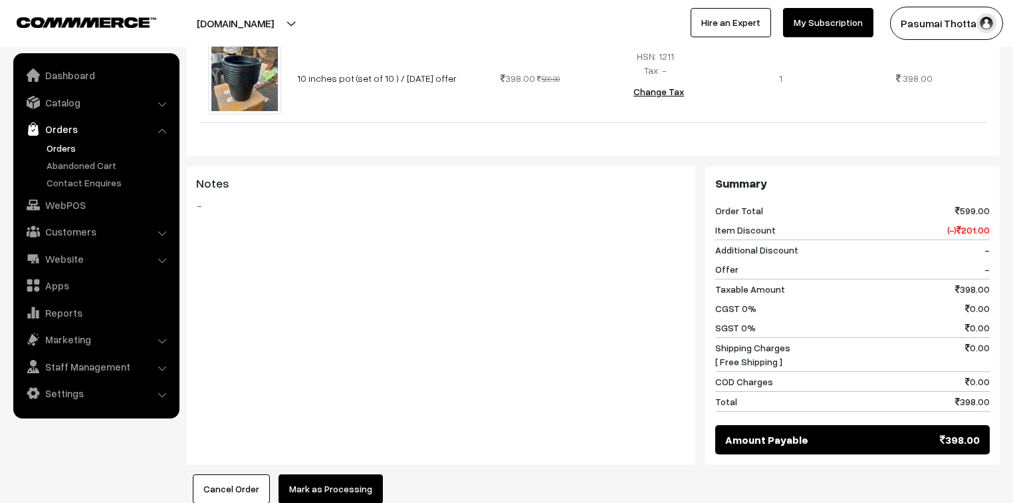
click at [344, 474] on button "Mark as Processing" at bounding box center [331, 488] width 104 height 29
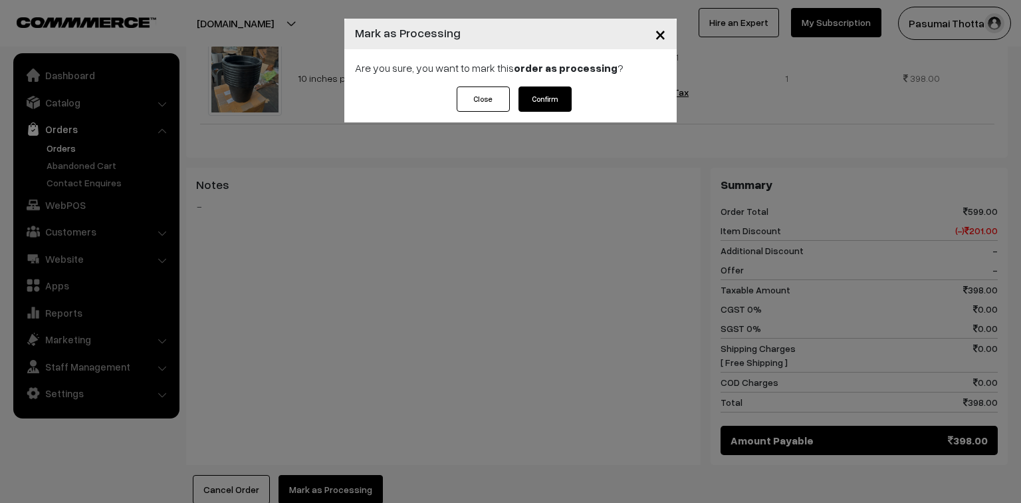
drag, startPoint x: 559, startPoint y: 84, endPoint x: 557, endPoint y: 108, distance: 24.0
click at [558, 84] on div "Are you sure, you want to mark this order as processing ?" at bounding box center [510, 67] width 332 height 37
click at [556, 96] on button "Confirm" at bounding box center [545, 98] width 53 height 25
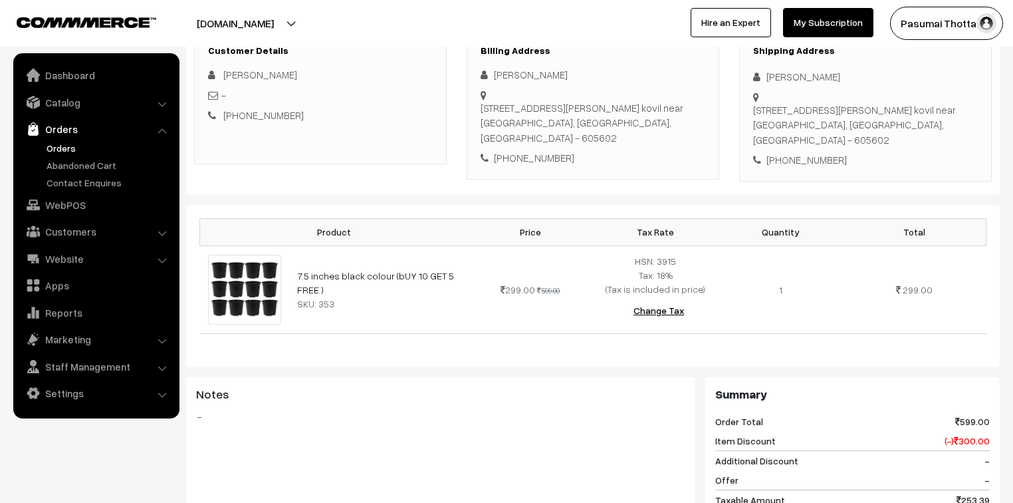
scroll to position [160, 0]
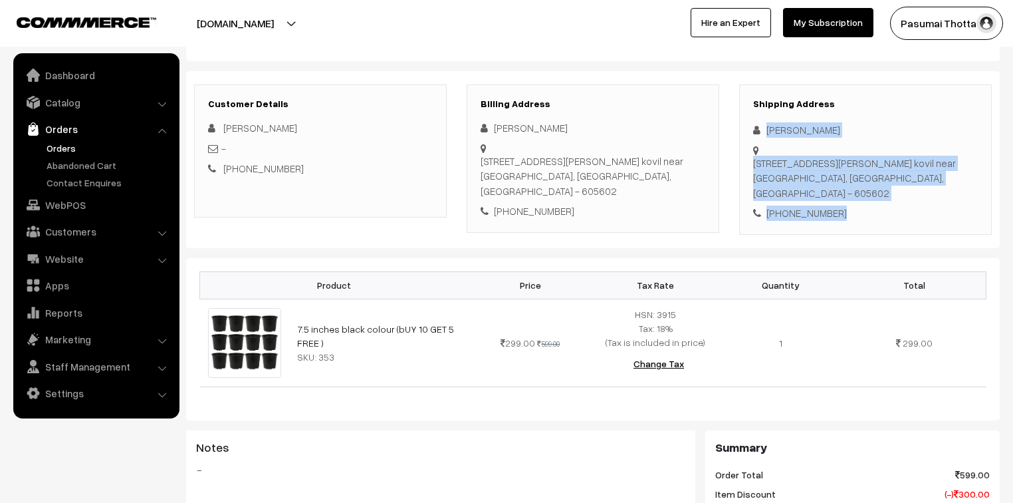
drag, startPoint x: 765, startPoint y: 130, endPoint x: 840, endPoint y: 220, distance: 117.5
click at [840, 220] on div "Shipping Address [PERSON_NAME] [STREET_ADDRESS][PERSON_NAME] [PHONE_NUMBER]" at bounding box center [865, 159] width 253 height 150
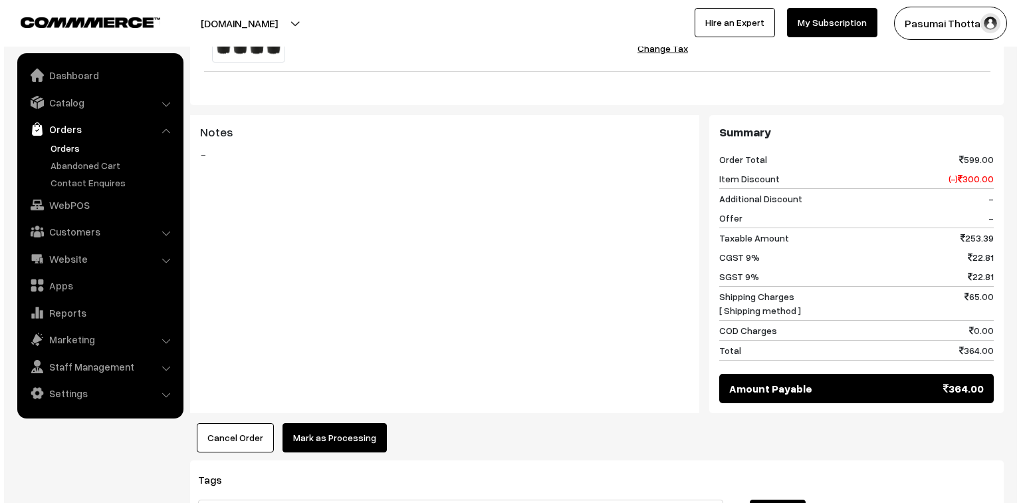
scroll to position [611, 0]
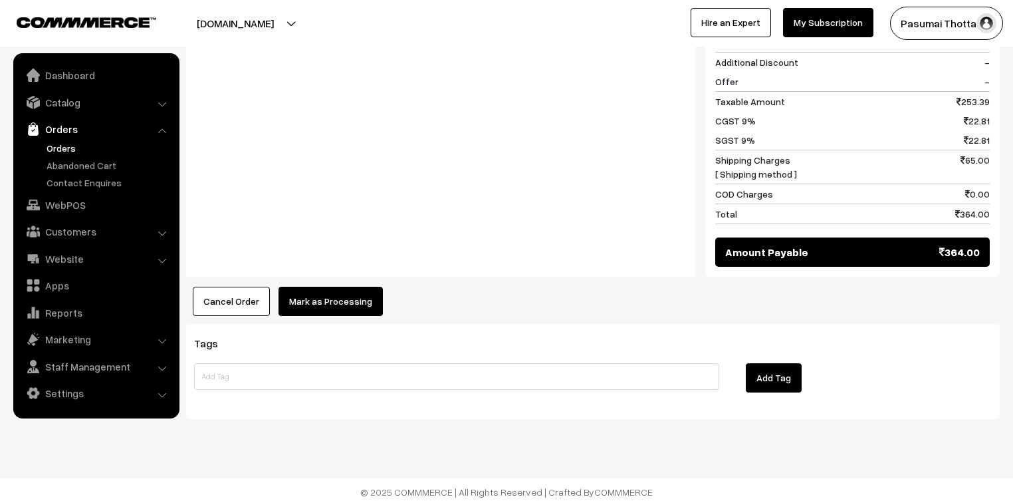
click at [347, 287] on button "Mark as Processing" at bounding box center [331, 301] width 104 height 29
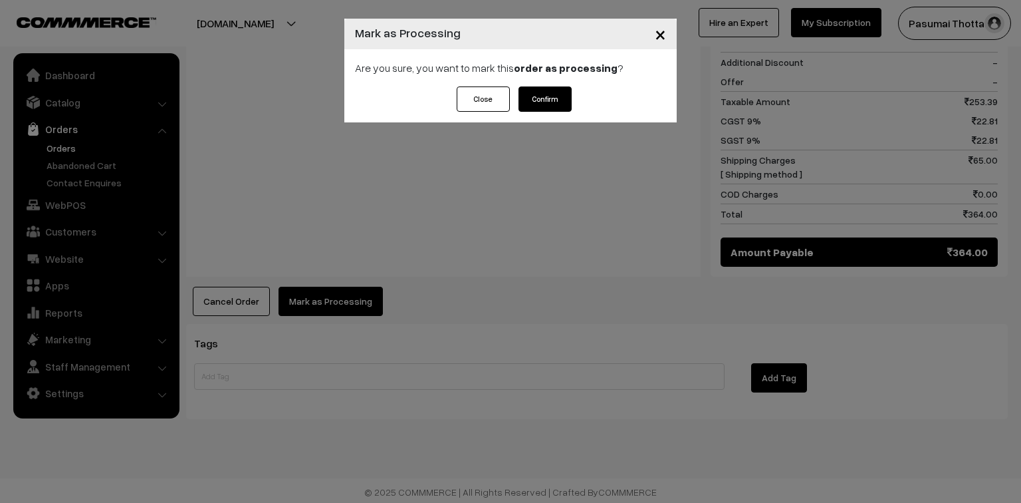
click at [525, 95] on button "Confirm" at bounding box center [545, 98] width 53 height 25
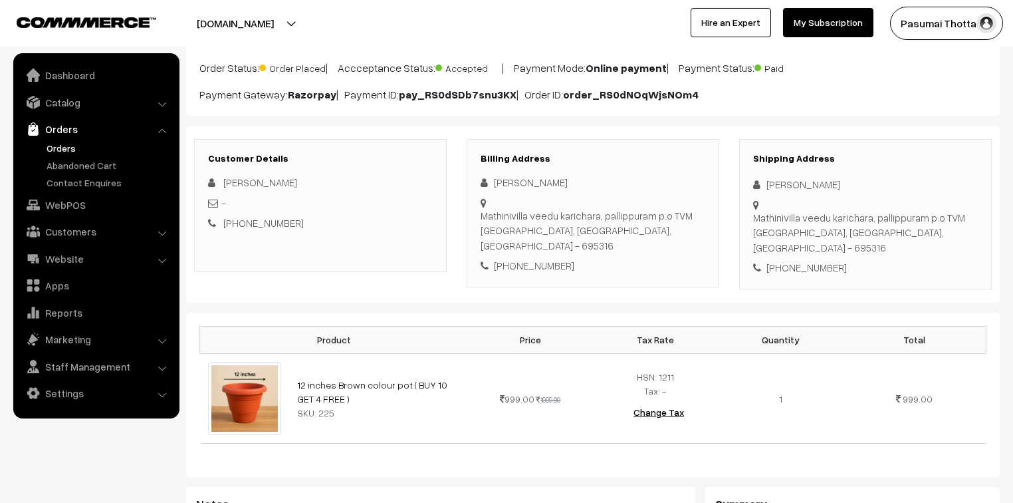
scroll to position [106, 0]
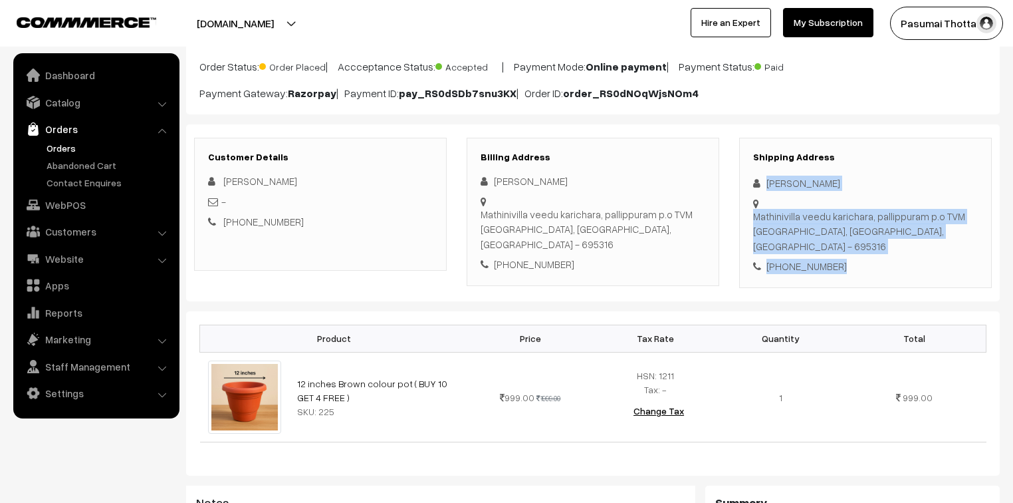
drag, startPoint x: 766, startPoint y: 184, endPoint x: 857, endPoint y: 242, distance: 108.3
click at [857, 242] on div "Shipping Address [PERSON_NAME] Mathinivilla veedu karichara, pallippuram p.o TV…" at bounding box center [865, 213] width 253 height 150
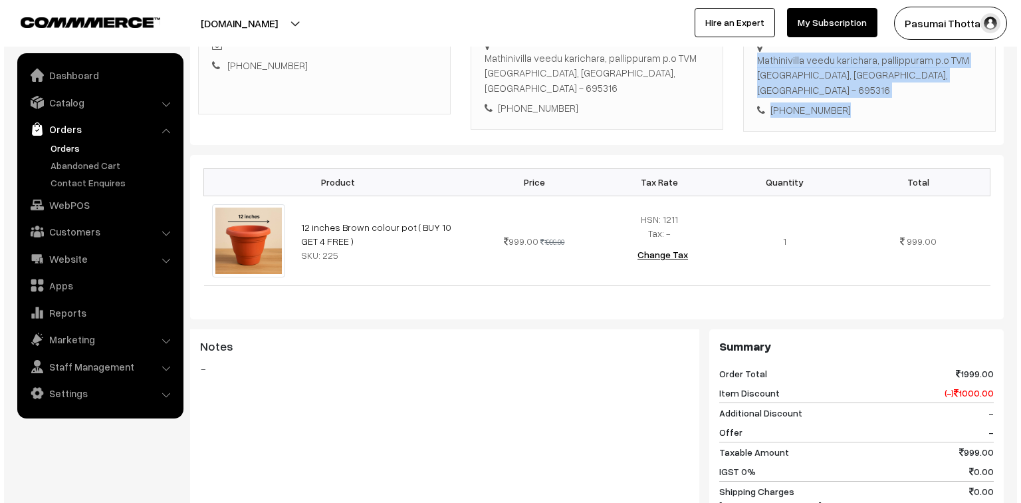
scroll to position [532, 0]
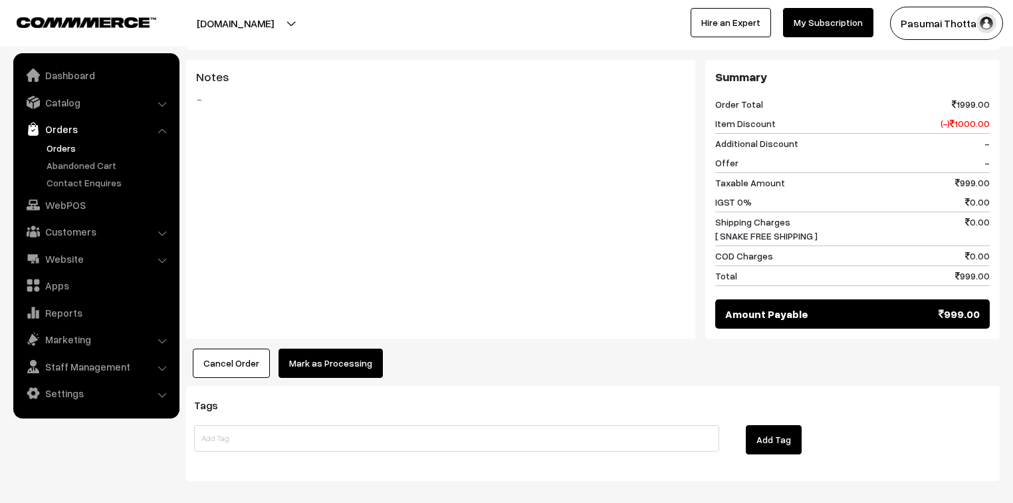
click at [297, 348] on button "Mark as Processing" at bounding box center [331, 362] width 104 height 29
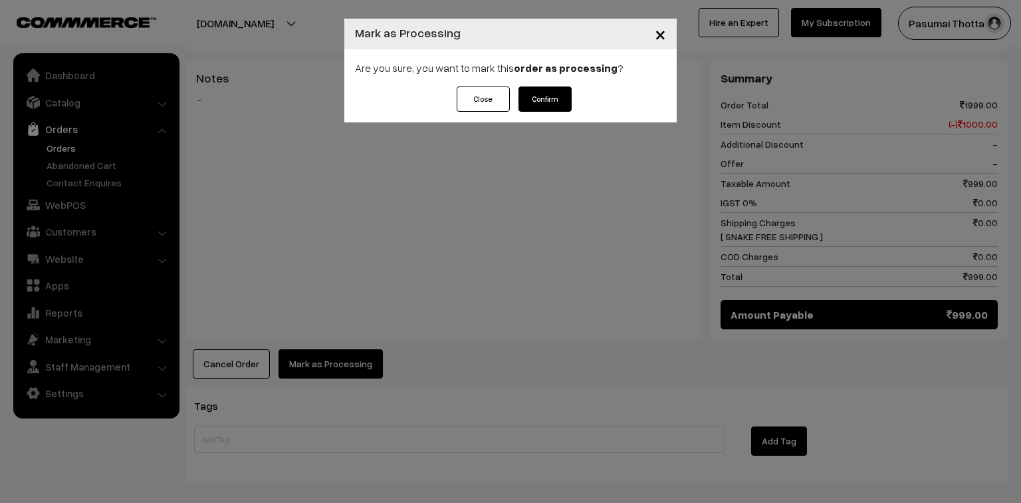
click at [535, 102] on button "Confirm" at bounding box center [545, 98] width 53 height 25
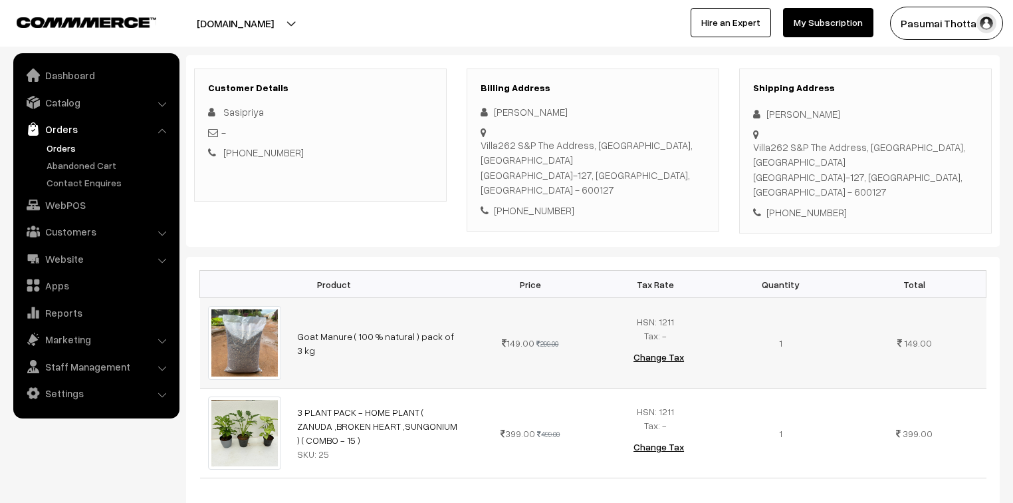
scroll to position [160, 0]
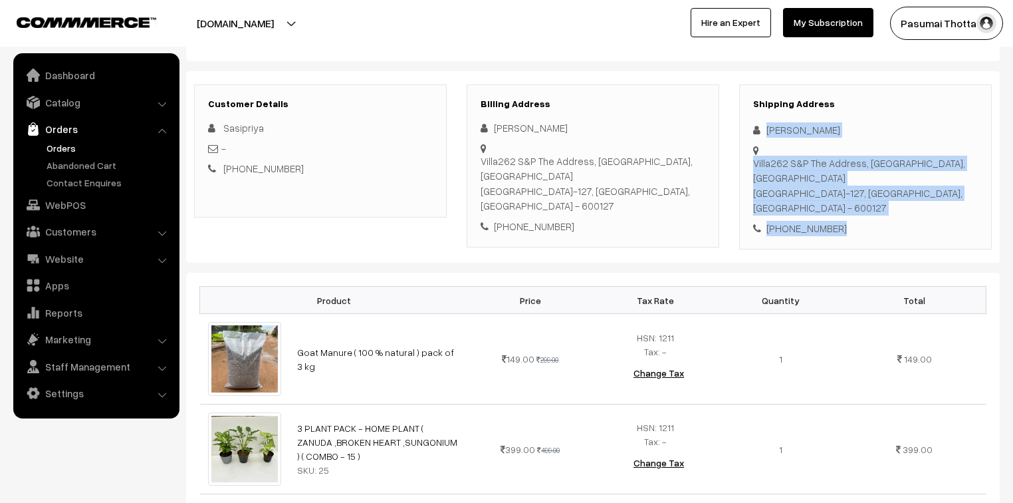
drag, startPoint x: 767, startPoint y: 132, endPoint x: 850, endPoint y: 180, distance: 95.6
click at [850, 180] on div "Shipping Address Sasipriya Krishnamoorthy Villa262 S&P The Address, Ponmar, Mam…" at bounding box center [865, 167] width 253 height 166
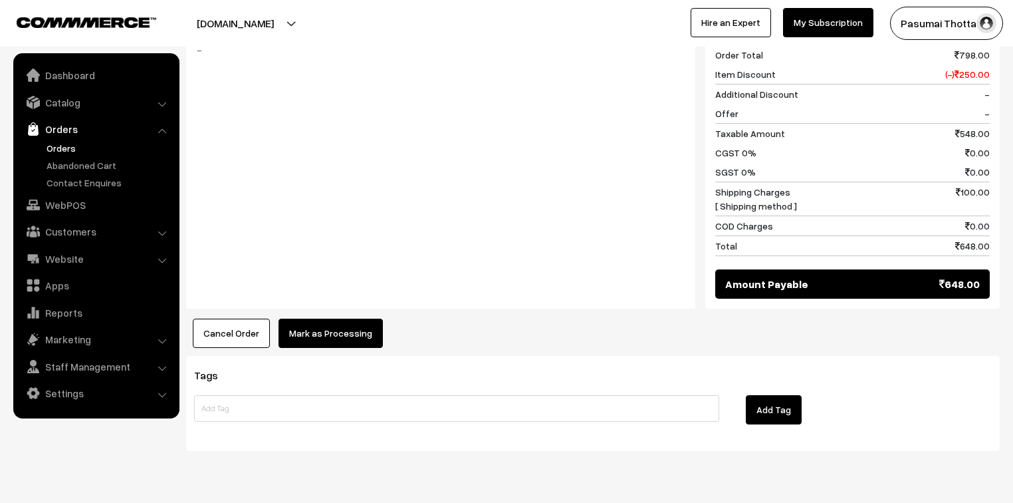
click at [332, 318] on button "Mark as Processing" at bounding box center [331, 332] width 104 height 29
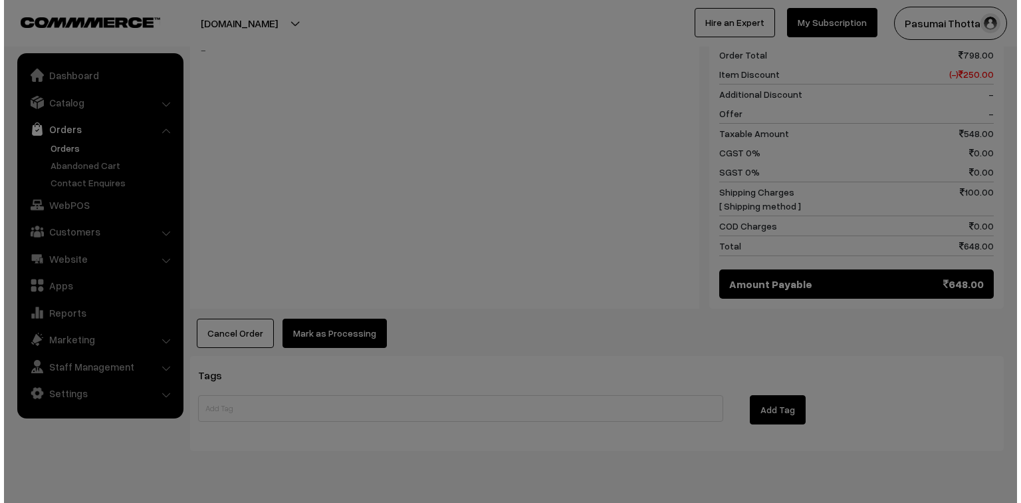
scroll to position [688, 0]
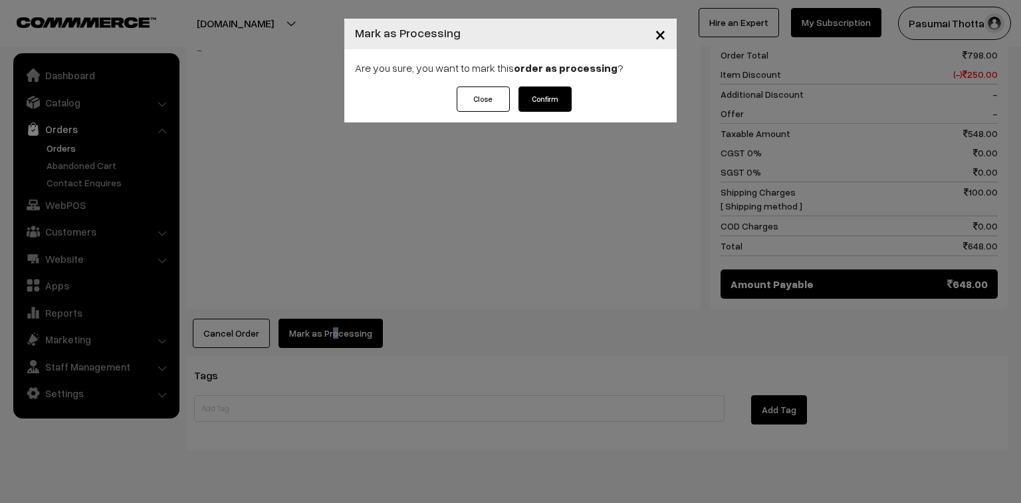
click at [553, 108] on button "Confirm" at bounding box center [545, 98] width 53 height 25
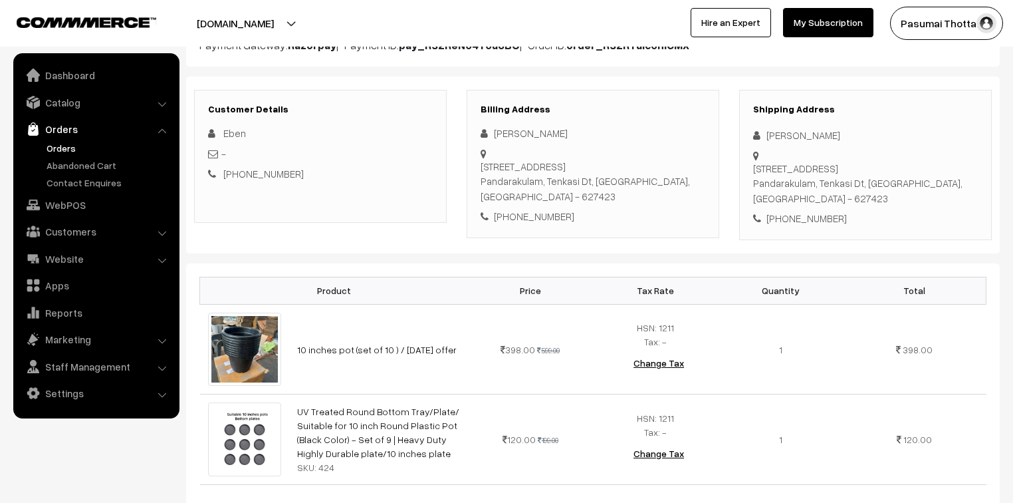
scroll to position [160, 0]
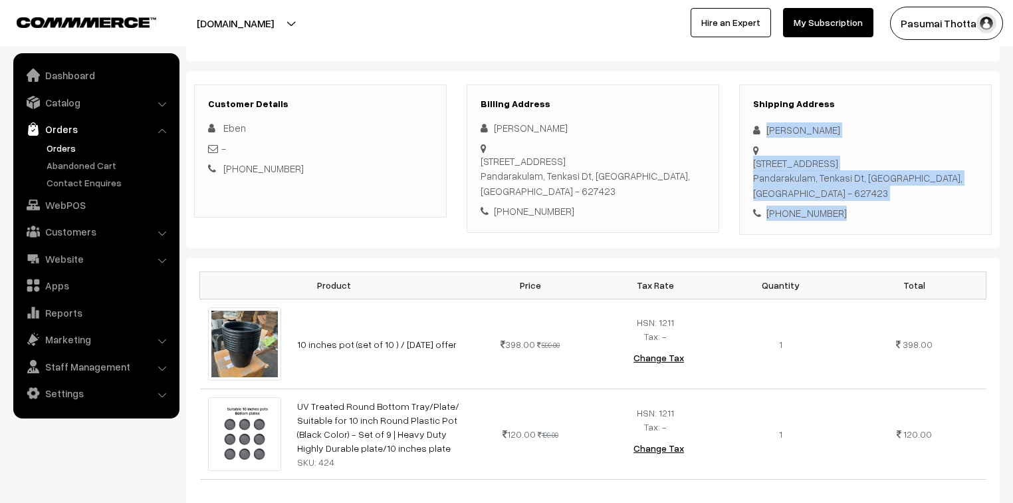
drag, startPoint x: 769, startPoint y: 126, endPoint x: 851, endPoint y: 193, distance: 106.3
click at [851, 193] on div "Shipping Address [PERSON_NAME] [STREET_ADDRESS] [PHONE_NUMBER]" at bounding box center [865, 159] width 253 height 150
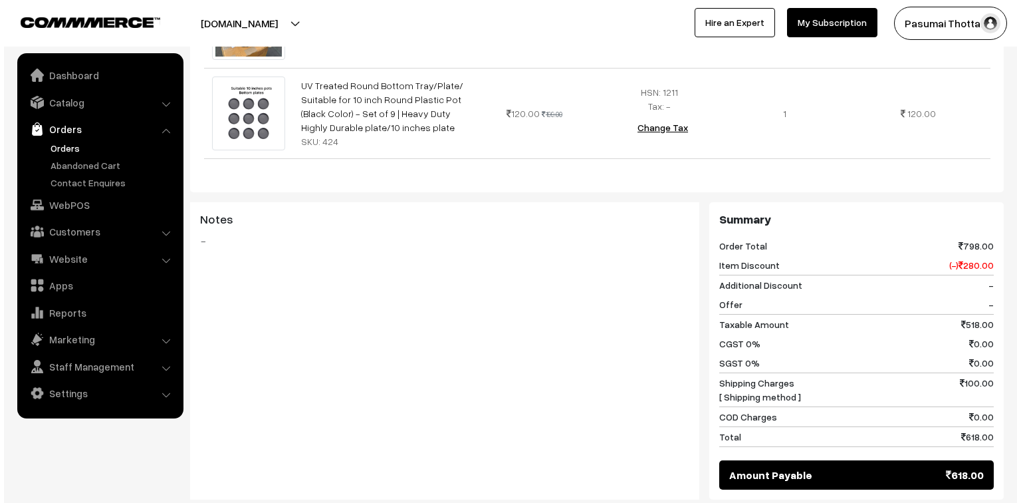
scroll to position [532, 0]
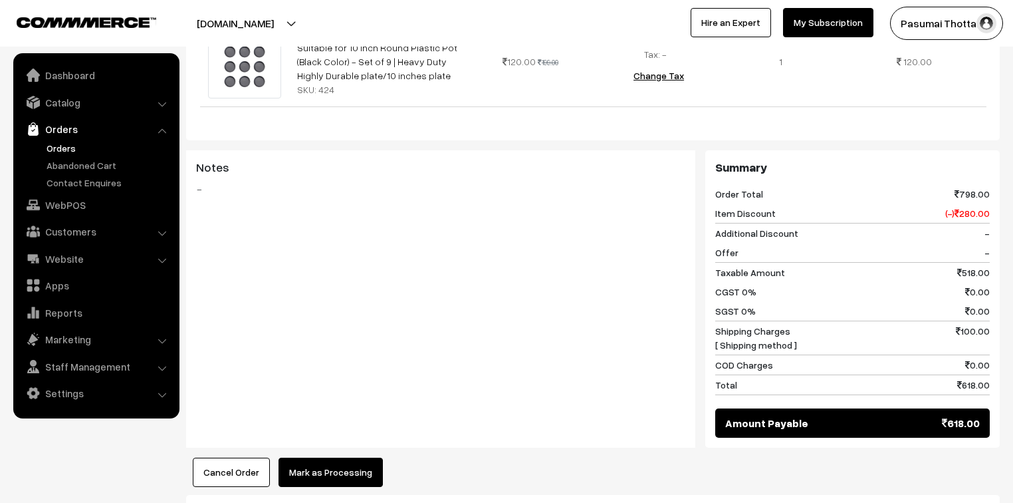
click at [328, 457] on button "Mark as Processing" at bounding box center [331, 471] width 104 height 29
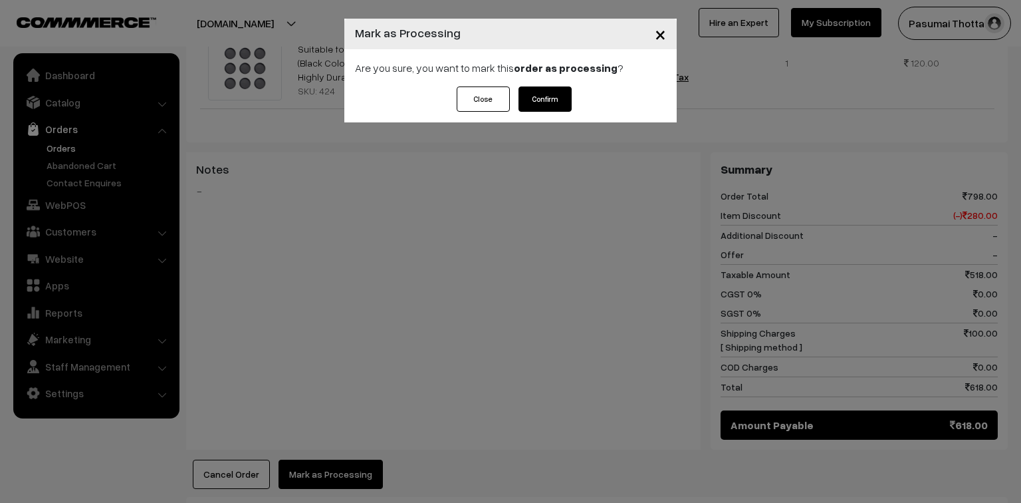
click at [547, 96] on button "Confirm" at bounding box center [545, 98] width 53 height 25
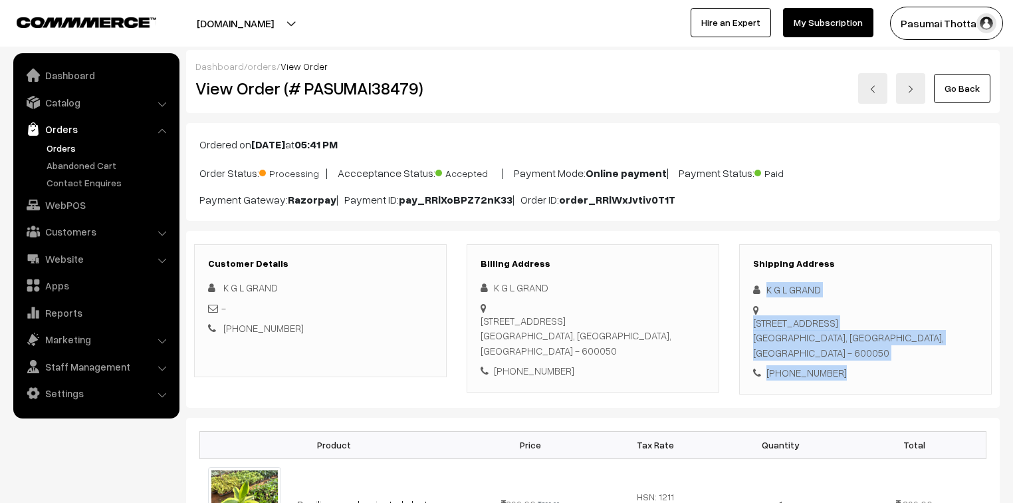
drag, startPoint x: 765, startPoint y: 286, endPoint x: 867, endPoint y: 352, distance: 122.1
click at [867, 352] on div "Shipping Address K G L GRAND 868/270,, C T H ROAD, PADI CHENNAI, Tamil Nadu, In…" at bounding box center [865, 319] width 253 height 150
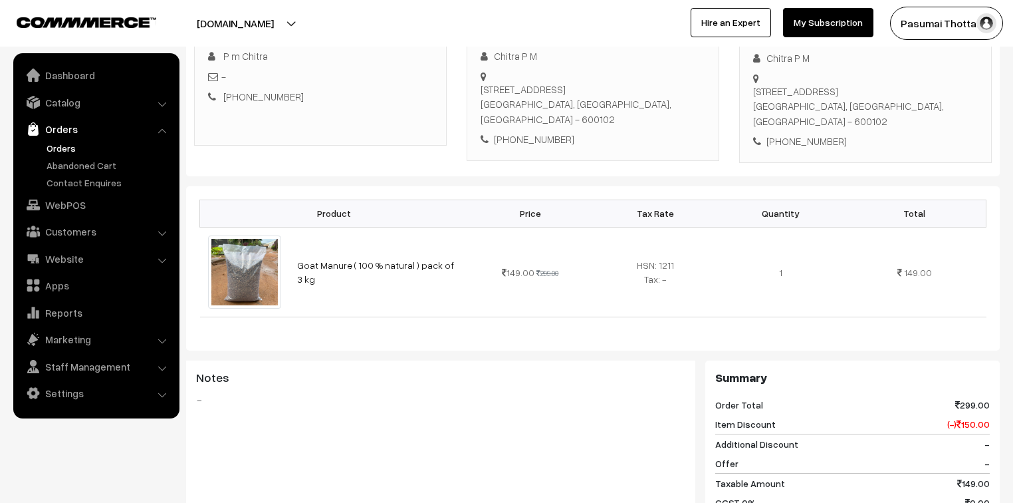
scroll to position [319, 0]
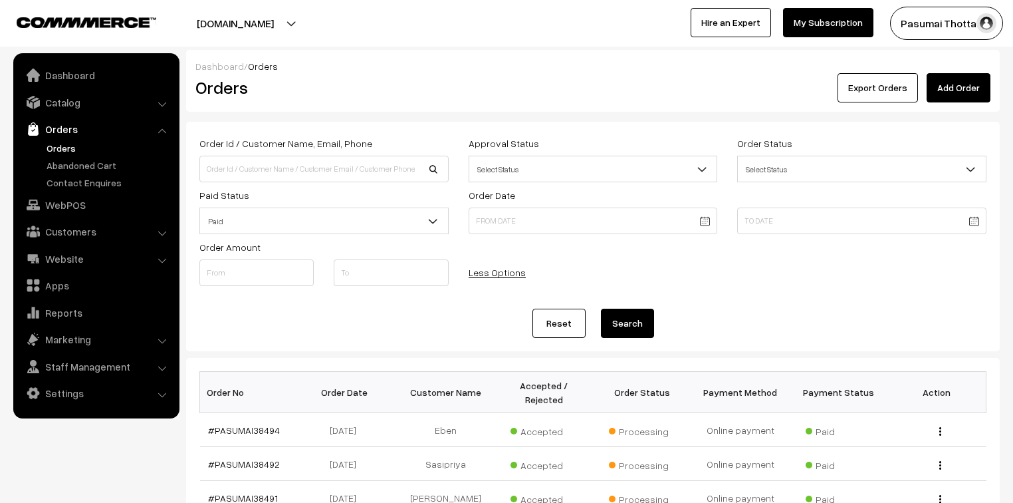
scroll to position [372, 0]
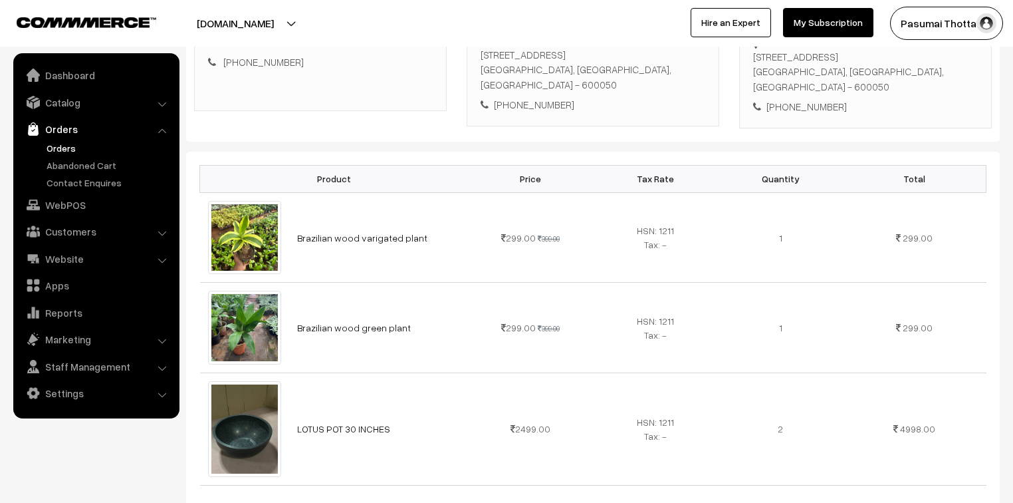
scroll to position [372, 0]
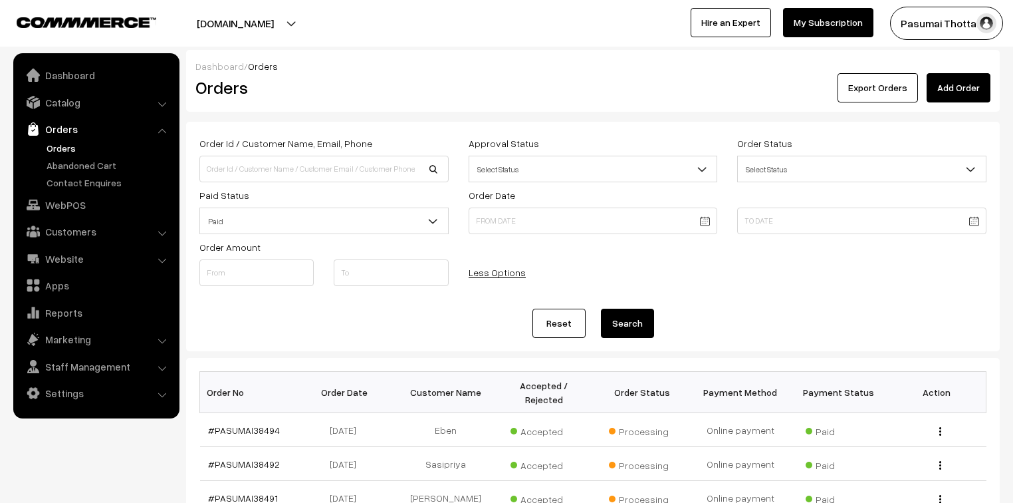
scroll to position [372, 0]
